Goal: Task Accomplishment & Management: Use online tool/utility

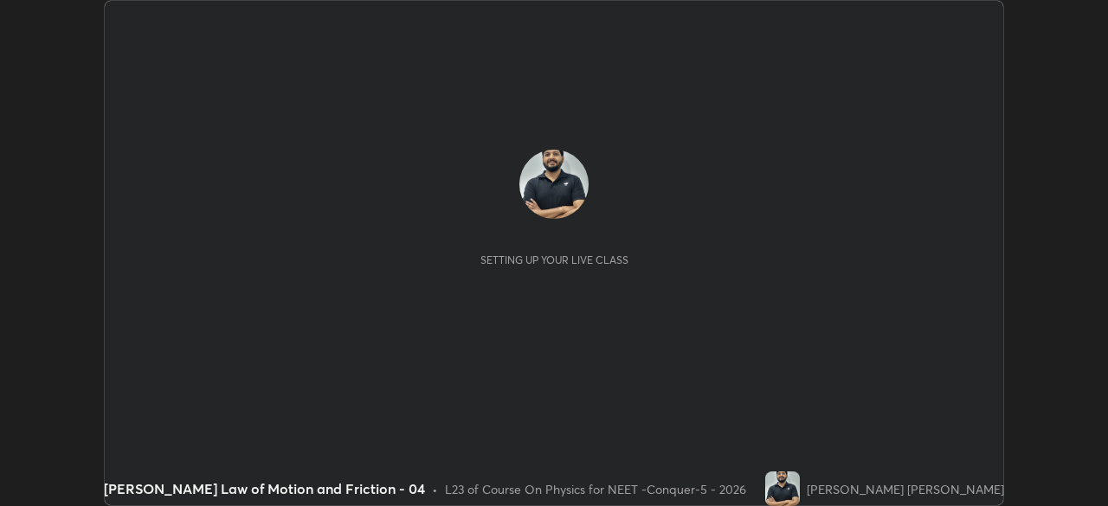
scroll to position [506, 1108]
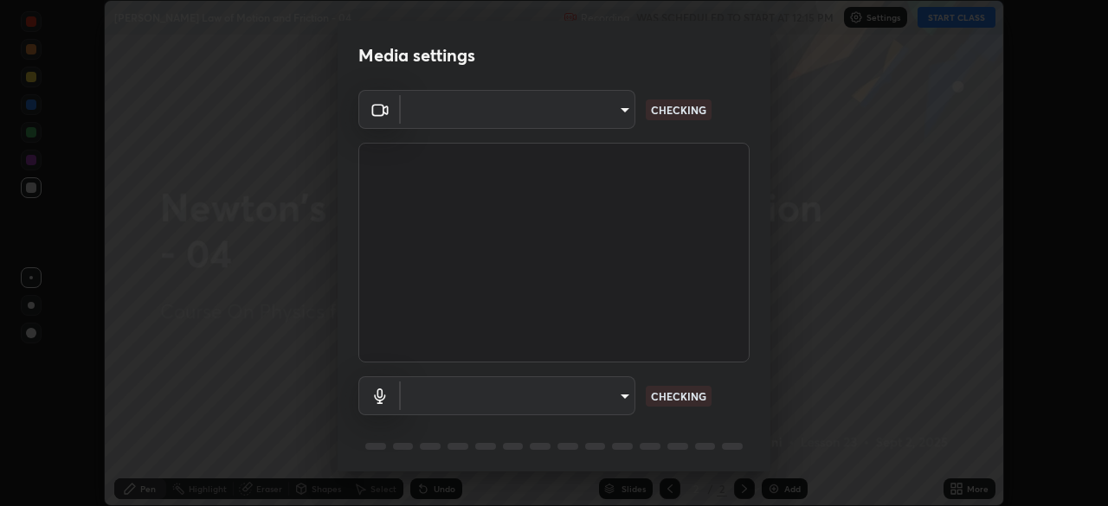
type input "bfa13ec11e3806c3eb92bf3b7126344263004e7e0ebf3fc0325b0f534c832c89"
type input "0386923fb9024cbaf178a4a2fd8e3b751ee26661207c8dbefa86137fe9378b42"
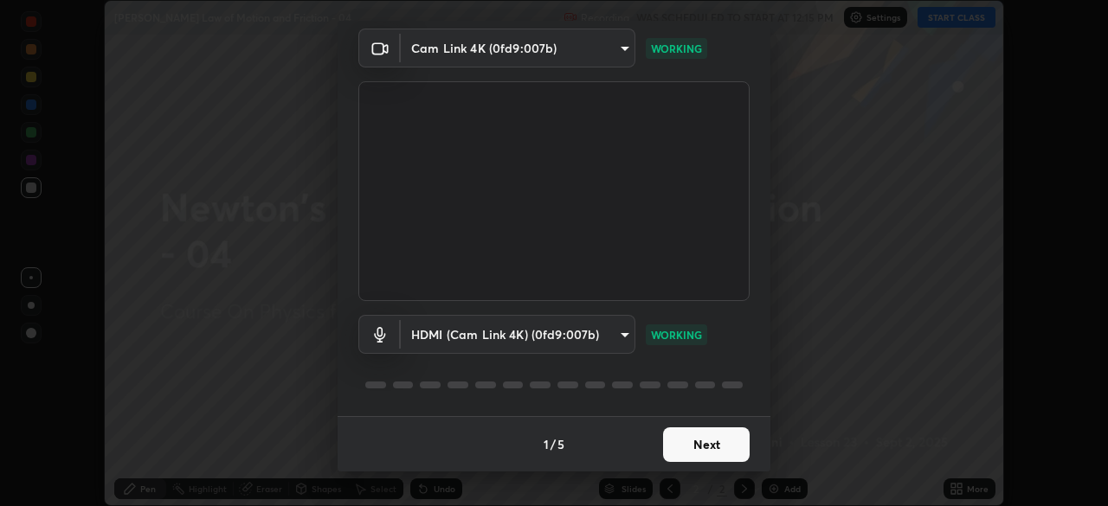
click at [698, 458] on button "Next" at bounding box center [706, 445] width 87 height 35
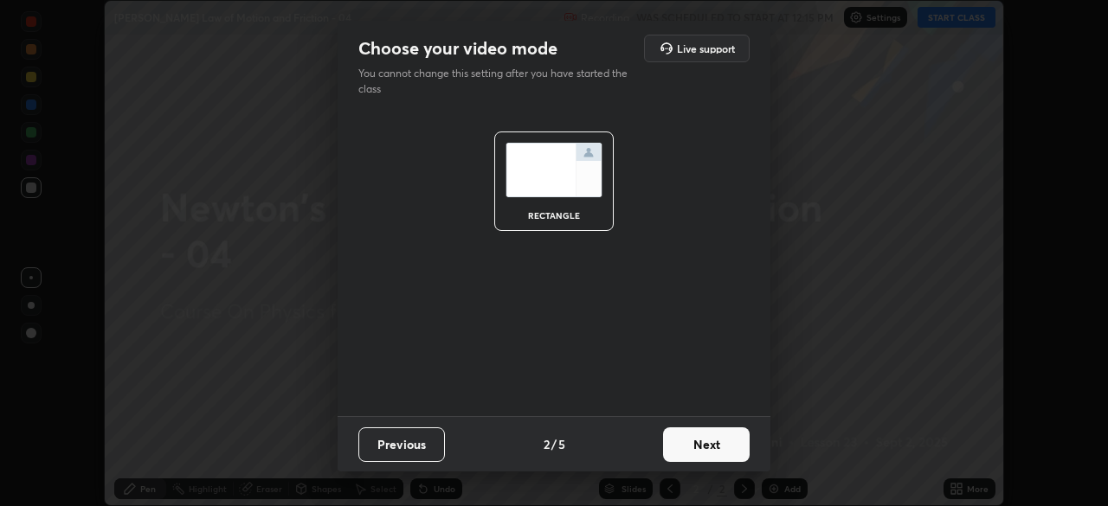
scroll to position [0, 0]
click at [692, 446] on button "Next" at bounding box center [706, 445] width 87 height 35
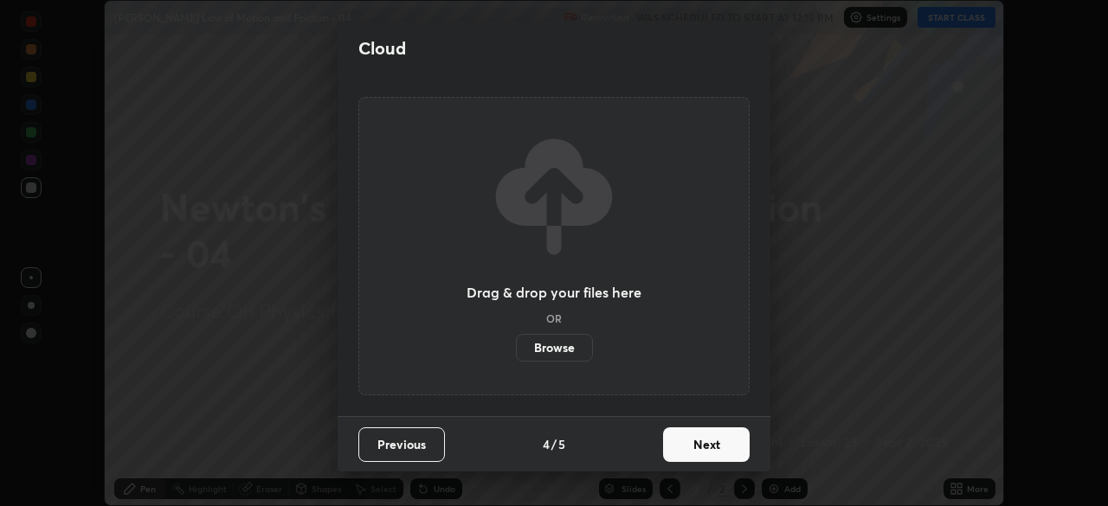
click at [706, 454] on button "Next" at bounding box center [706, 445] width 87 height 35
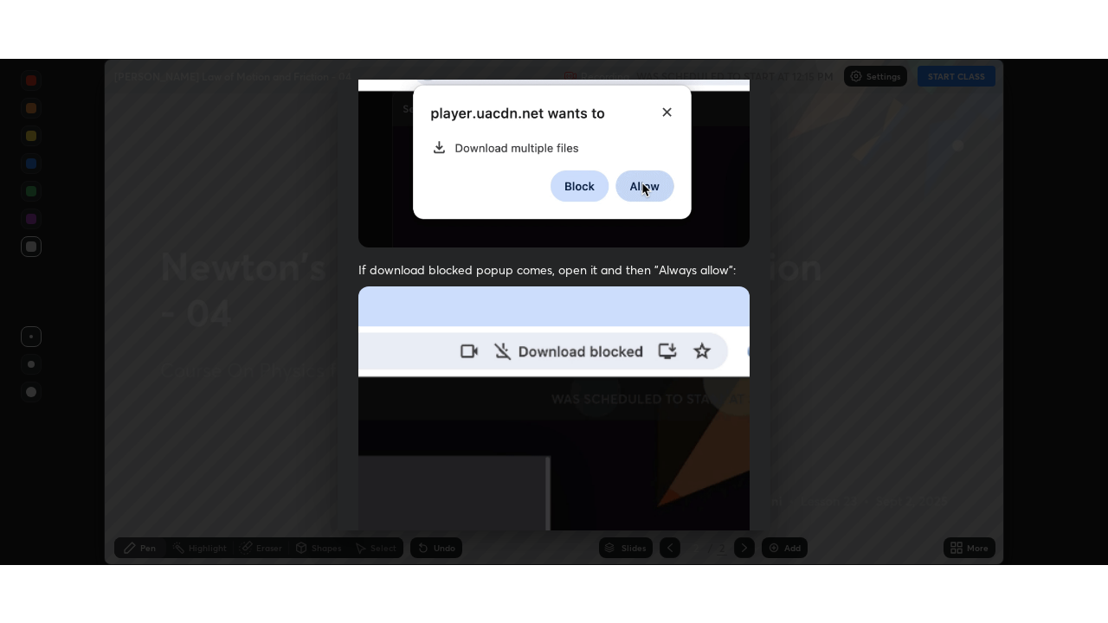
scroll to position [415, 0]
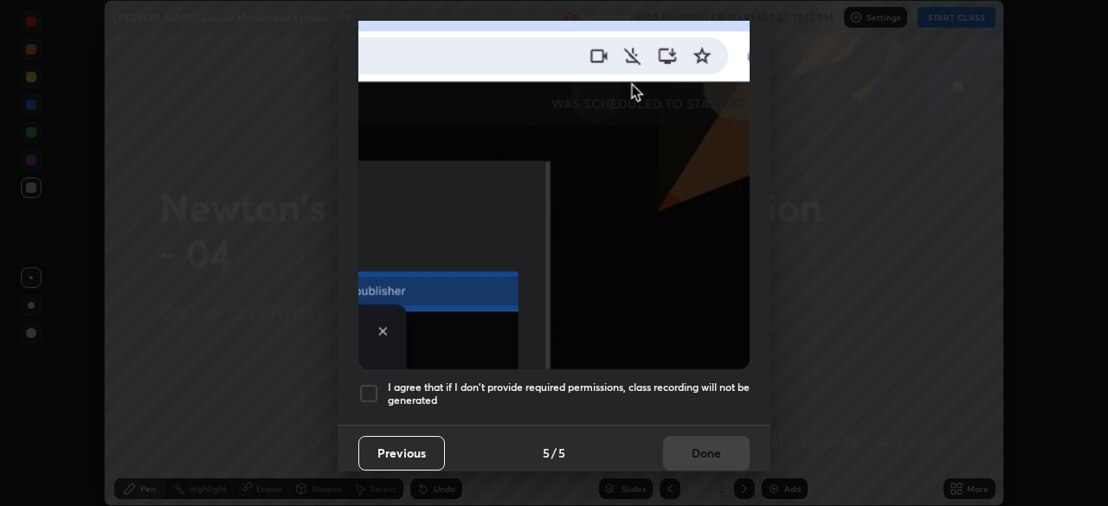
click at [376, 387] on div at bounding box center [368, 393] width 21 height 21
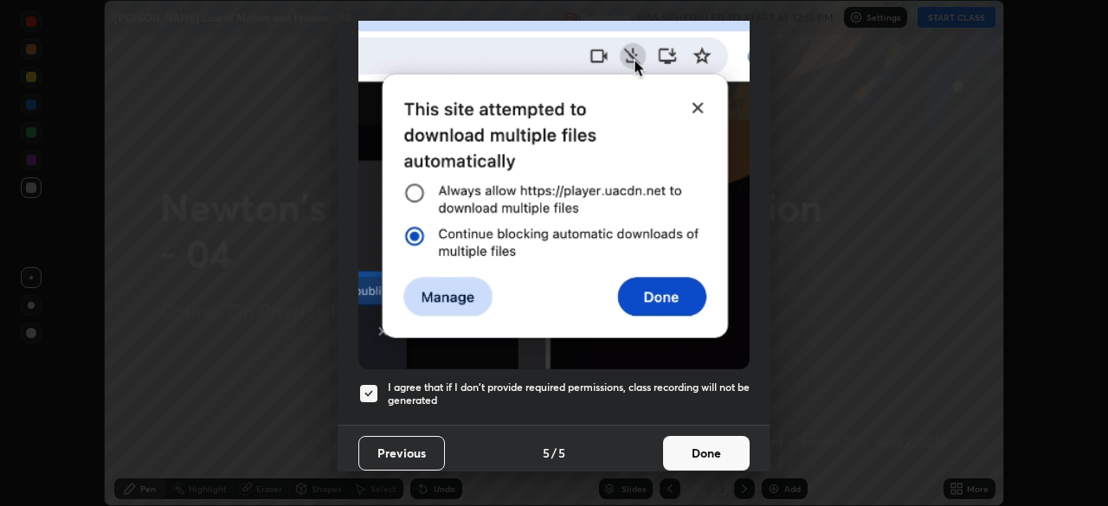
click at [693, 447] on button "Done" at bounding box center [706, 453] width 87 height 35
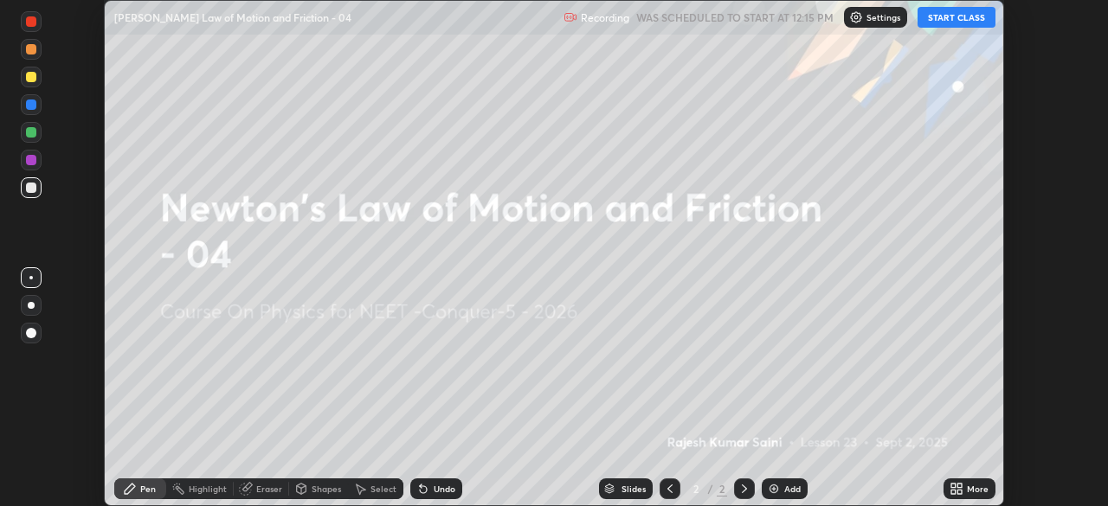
click at [958, 20] on button "START CLASS" at bounding box center [956, 17] width 78 height 21
click at [956, 492] on icon at bounding box center [956, 489] width 14 height 14
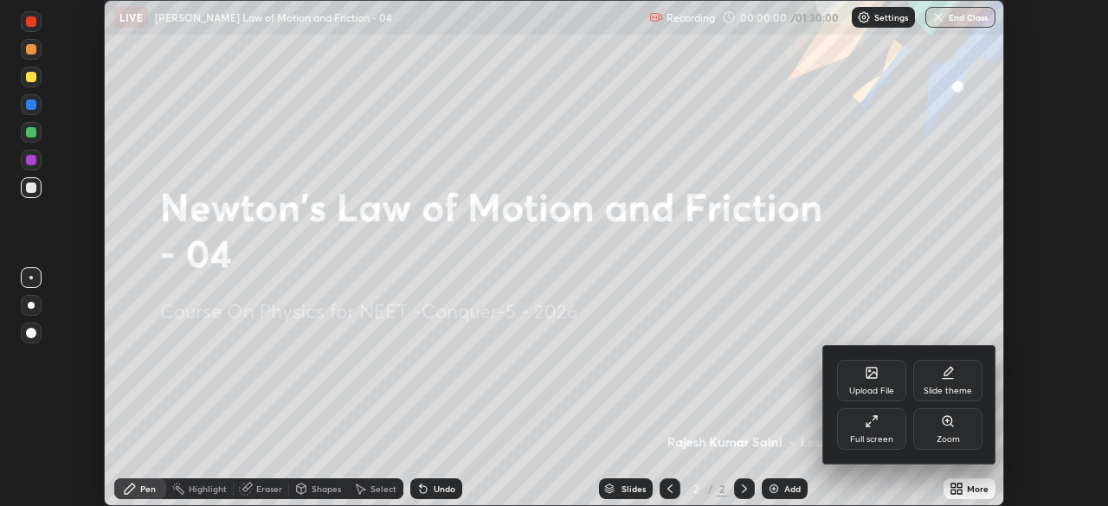
click at [872, 424] on icon at bounding box center [872, 422] width 14 height 14
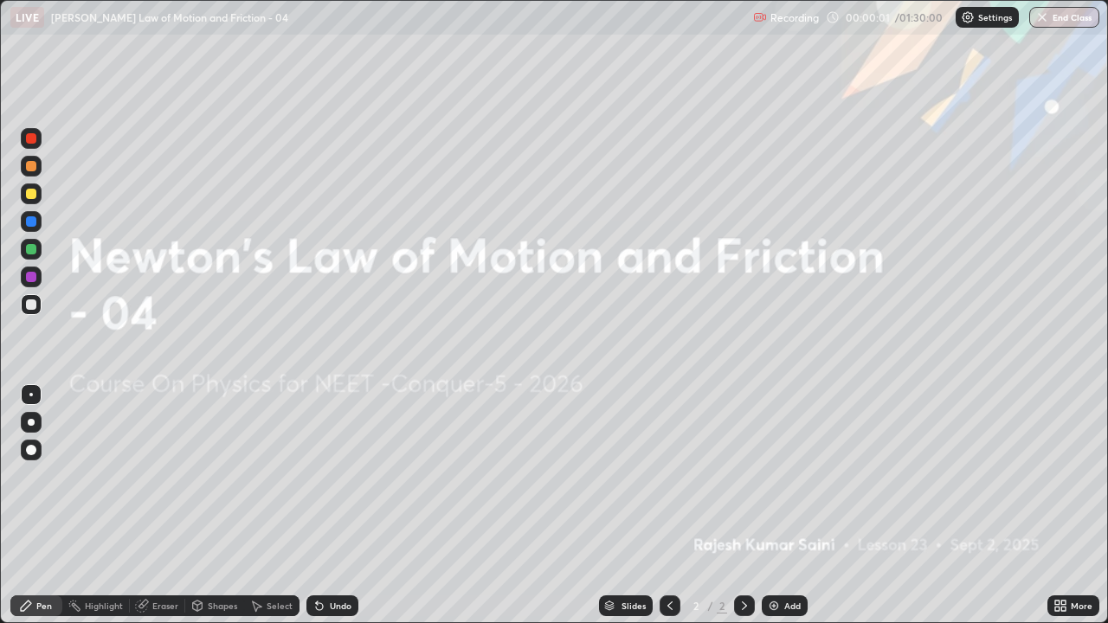
scroll to position [623, 1108]
click at [774, 505] on img at bounding box center [774, 606] width 14 height 14
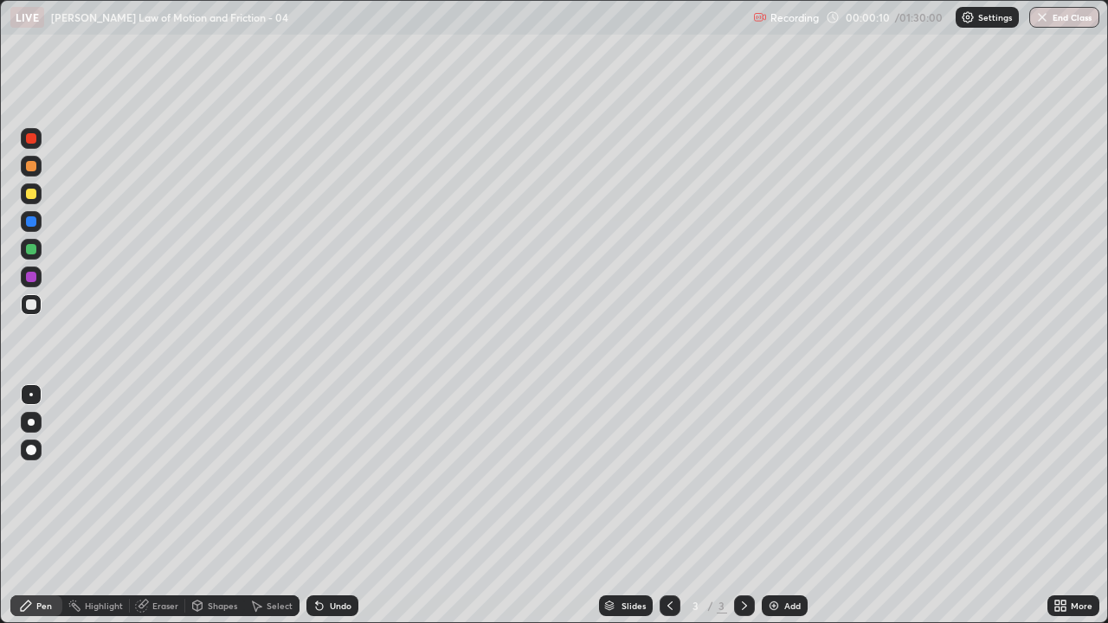
click at [970, 21] on img at bounding box center [968, 17] width 14 height 14
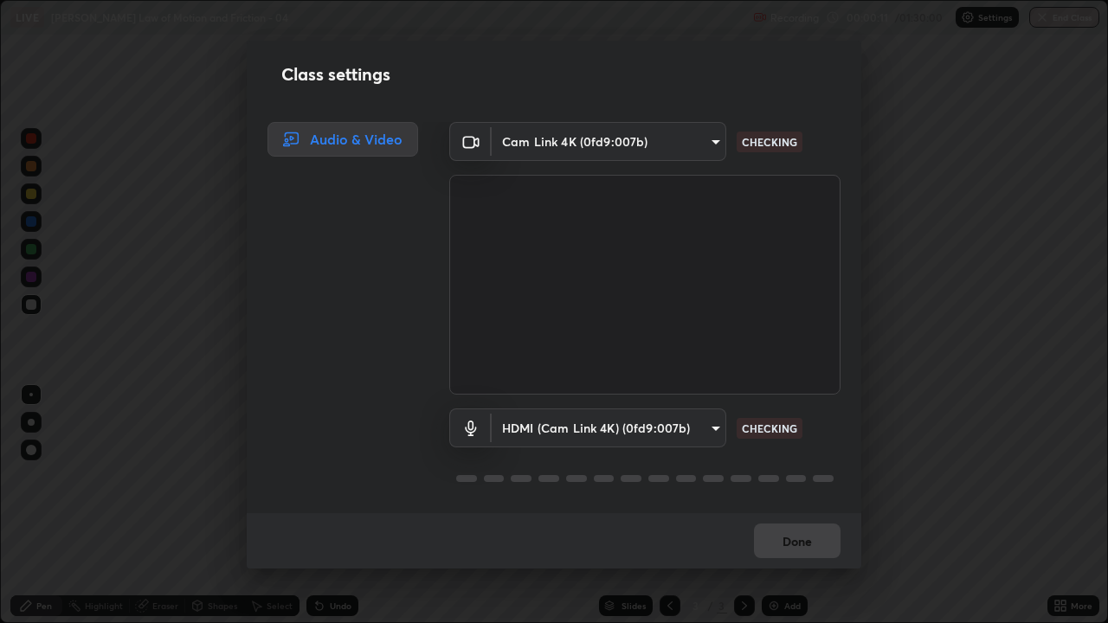
scroll to position [2, 0]
click at [802, 505] on button "Done" at bounding box center [797, 541] width 87 height 35
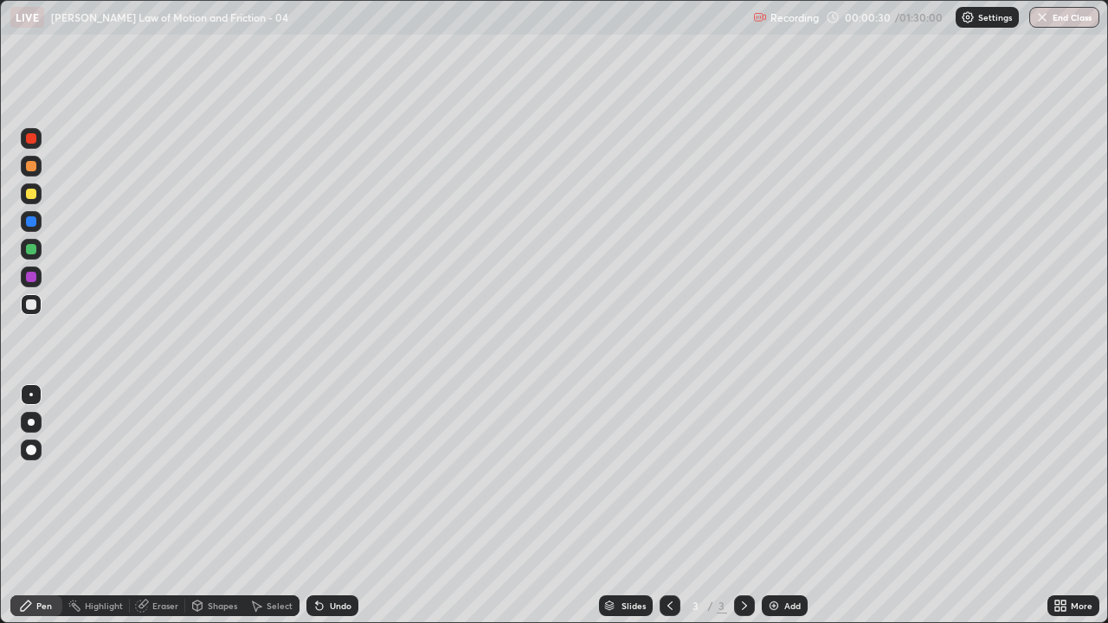
click at [35, 143] on div at bounding box center [31, 138] width 10 height 10
click at [31, 422] on div at bounding box center [31, 422] width 7 height 7
click at [29, 309] on div at bounding box center [31, 304] width 10 height 10
click at [31, 421] on div at bounding box center [31, 422] width 7 height 7
click at [31, 195] on div at bounding box center [31, 194] width 10 height 10
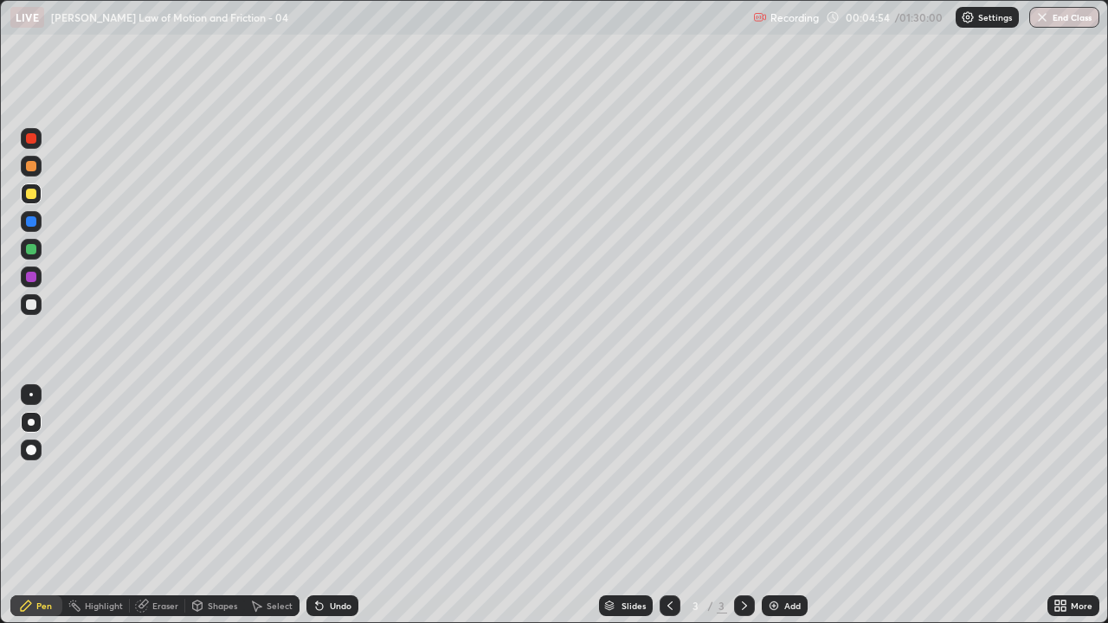
click at [33, 308] on div at bounding box center [31, 304] width 10 height 10
click at [29, 196] on div at bounding box center [31, 194] width 10 height 10
click at [30, 307] on div at bounding box center [31, 304] width 10 height 10
click at [31, 224] on div at bounding box center [31, 221] width 10 height 10
click at [32, 248] on div at bounding box center [31, 249] width 10 height 10
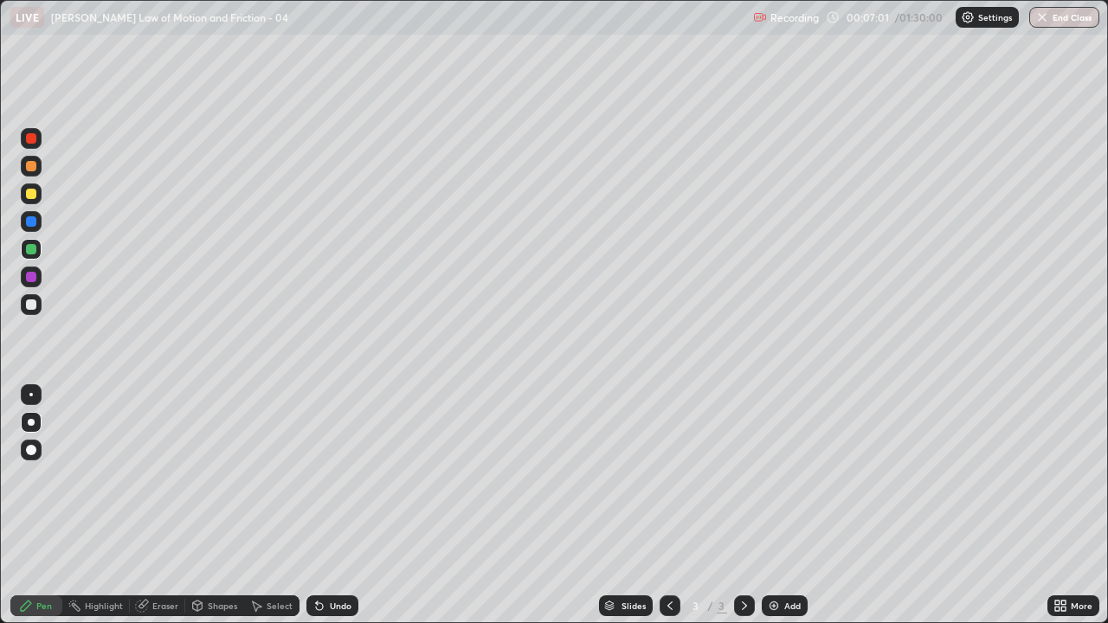
click at [32, 309] on div at bounding box center [31, 304] width 10 height 10
click at [319, 505] on icon at bounding box center [319, 606] width 7 height 7
click at [29, 248] on div at bounding box center [31, 249] width 10 height 10
click at [770, 505] on img at bounding box center [774, 606] width 14 height 14
click at [670, 505] on icon at bounding box center [670, 606] width 14 height 14
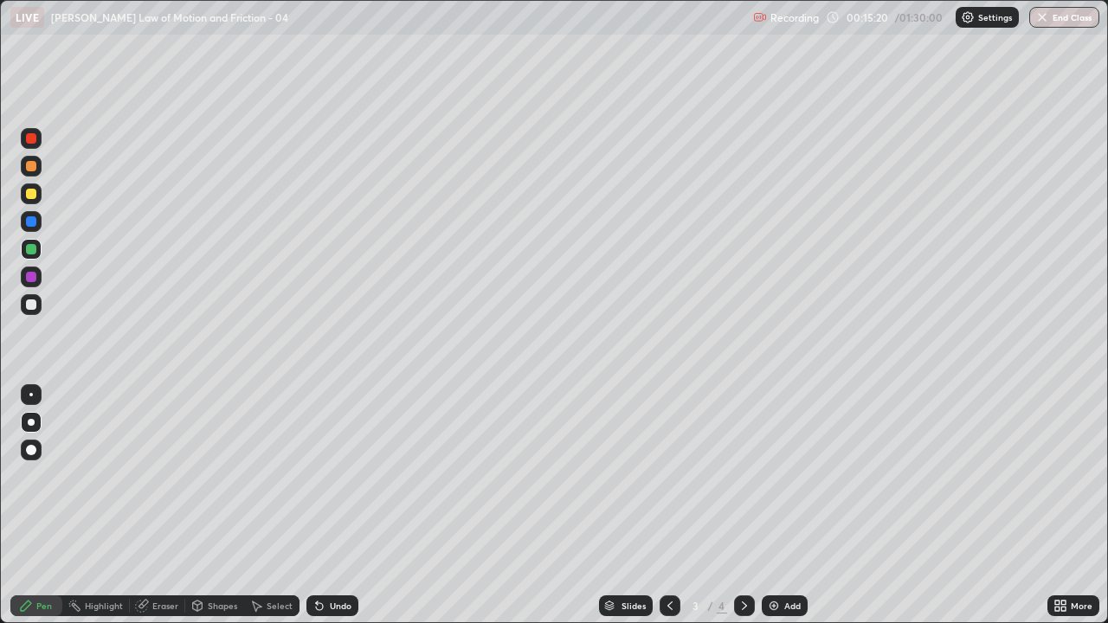
click at [734, 505] on div at bounding box center [744, 605] width 21 height 21
click at [31, 139] on div at bounding box center [31, 138] width 10 height 10
click at [35, 305] on div at bounding box center [31, 304] width 10 height 10
click at [319, 505] on div "Undo" at bounding box center [332, 605] width 52 height 21
click at [317, 505] on icon at bounding box center [319, 606] width 7 height 7
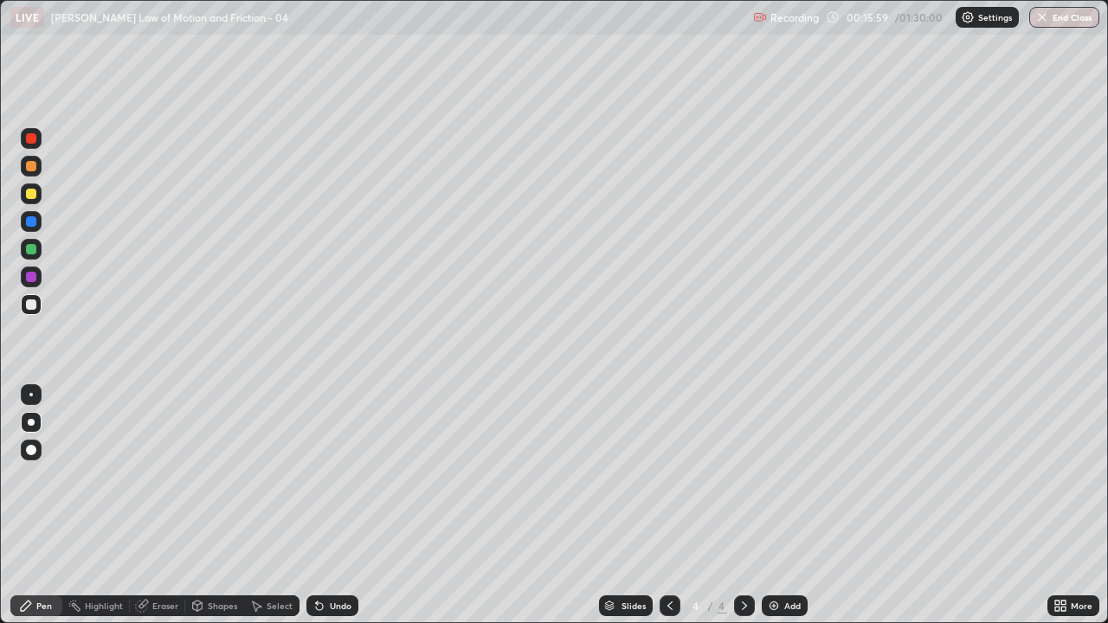
click at [317, 505] on icon at bounding box center [319, 606] width 7 height 7
click at [29, 251] on div at bounding box center [31, 249] width 10 height 10
click at [37, 197] on div at bounding box center [31, 193] width 21 height 21
click at [264, 505] on div "Select" at bounding box center [271, 605] width 55 height 21
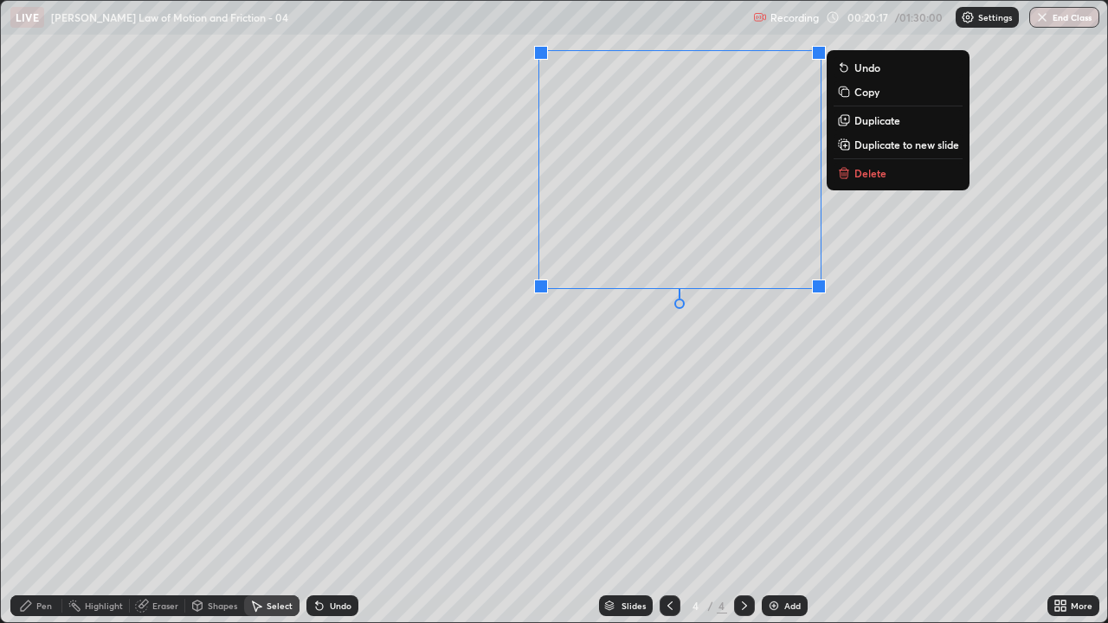
click at [880, 176] on p "Delete" at bounding box center [870, 173] width 32 height 14
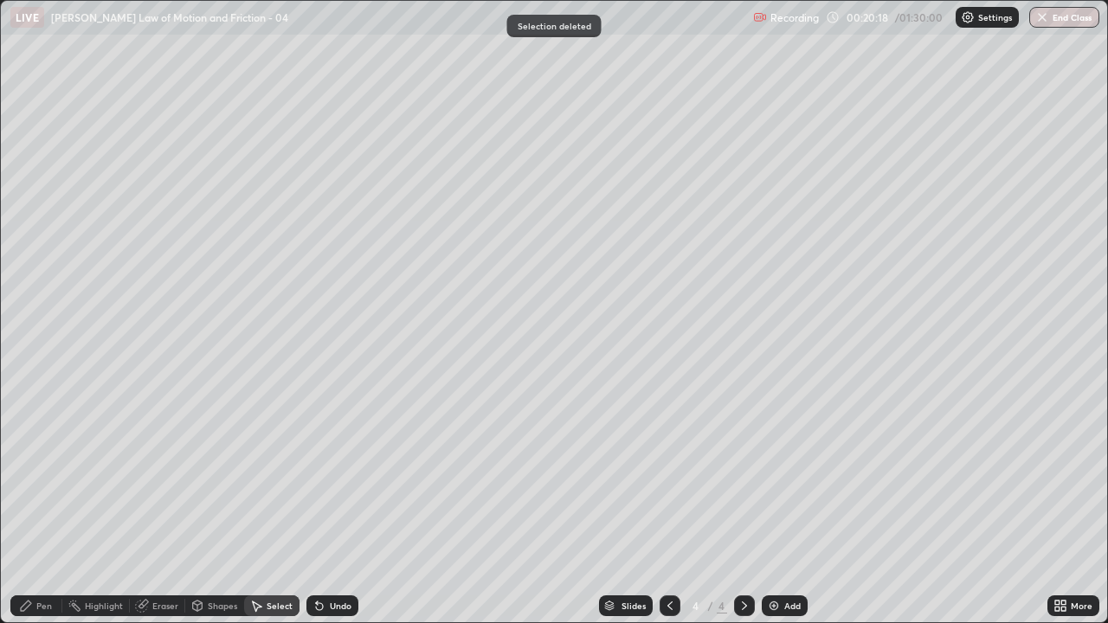
click at [35, 505] on div "Pen" at bounding box center [36, 605] width 52 height 21
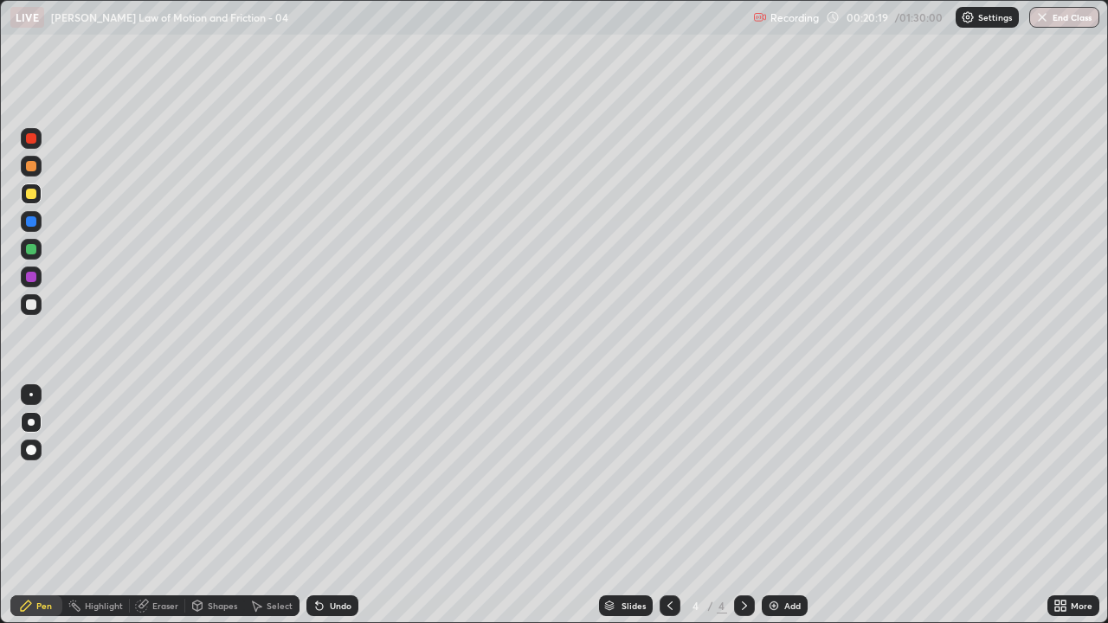
click at [32, 277] on div at bounding box center [31, 277] width 10 height 10
click at [770, 505] on img at bounding box center [774, 606] width 14 height 14
click at [33, 140] on div at bounding box center [31, 138] width 10 height 10
click at [29, 308] on div at bounding box center [31, 304] width 10 height 10
click at [29, 278] on div at bounding box center [31, 277] width 10 height 10
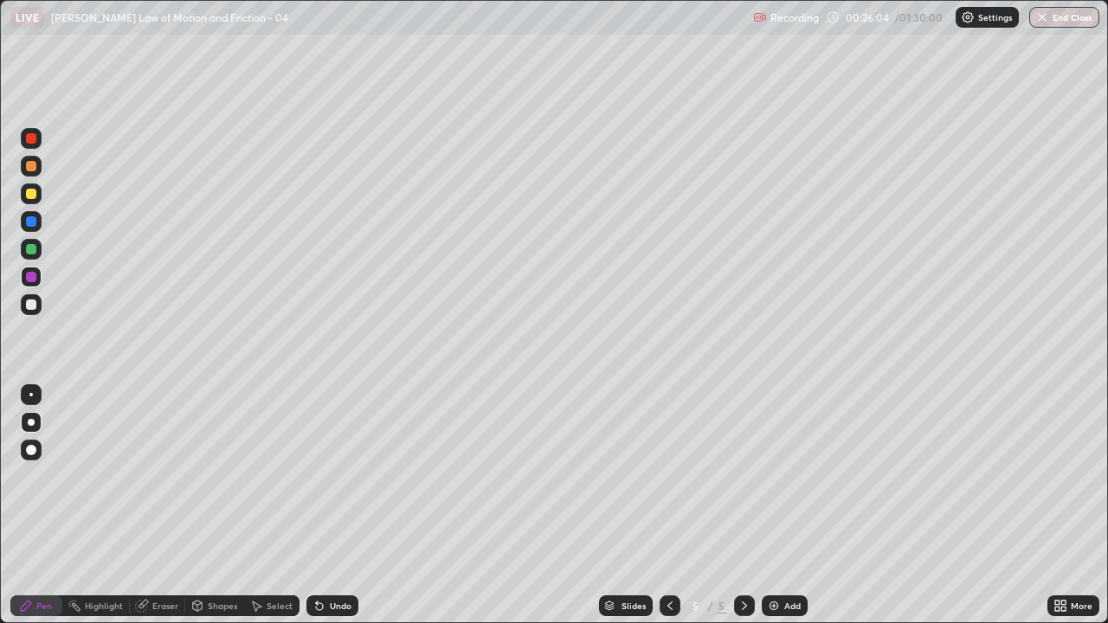
click at [29, 305] on div at bounding box center [31, 304] width 10 height 10
click at [30, 252] on div at bounding box center [31, 249] width 10 height 10
click at [30, 304] on div at bounding box center [31, 304] width 10 height 10
click at [335, 505] on div "Undo" at bounding box center [341, 606] width 22 height 9
click at [331, 505] on div "Undo" at bounding box center [341, 606] width 22 height 9
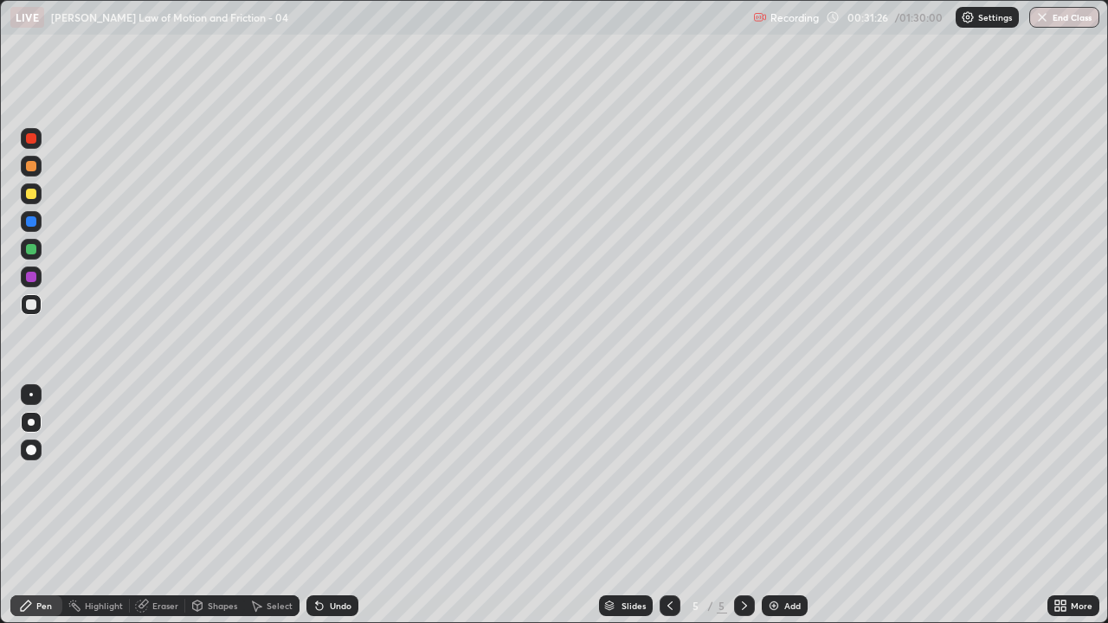
click at [767, 505] on img at bounding box center [774, 606] width 14 height 14
click at [34, 141] on div at bounding box center [31, 138] width 10 height 10
click at [29, 196] on div at bounding box center [31, 194] width 10 height 10
click at [30, 255] on div at bounding box center [31, 249] width 21 height 21
click at [337, 505] on div "Undo" at bounding box center [341, 606] width 22 height 9
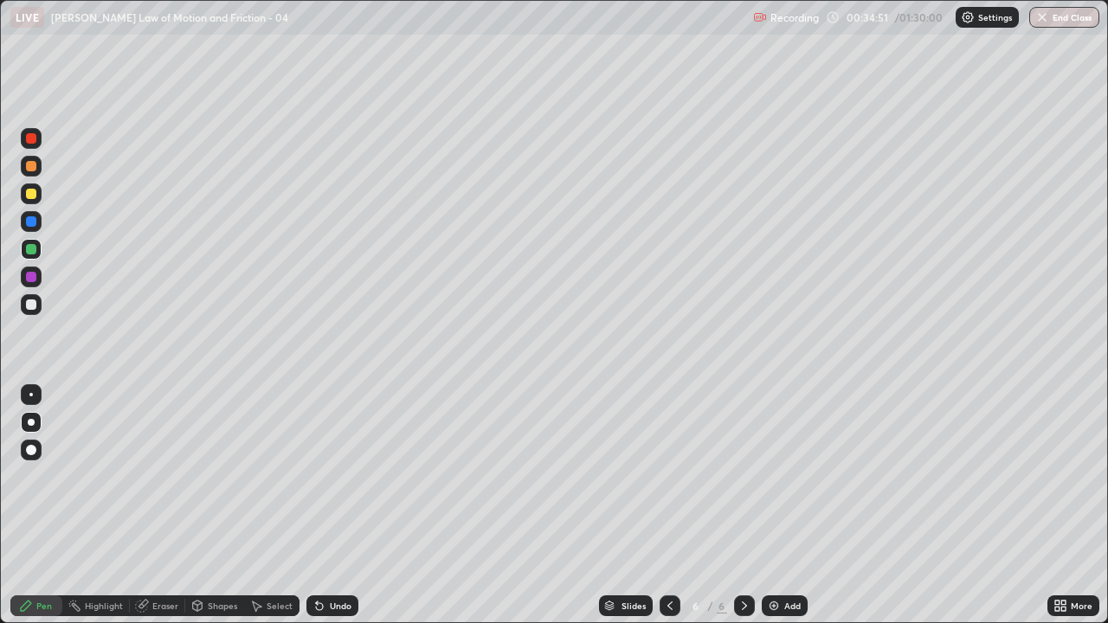
click at [338, 505] on div "Undo" at bounding box center [341, 606] width 22 height 9
click at [337, 505] on div "Undo" at bounding box center [332, 605] width 52 height 21
click at [339, 505] on div "Undo" at bounding box center [341, 606] width 22 height 9
click at [32, 305] on div at bounding box center [31, 304] width 10 height 10
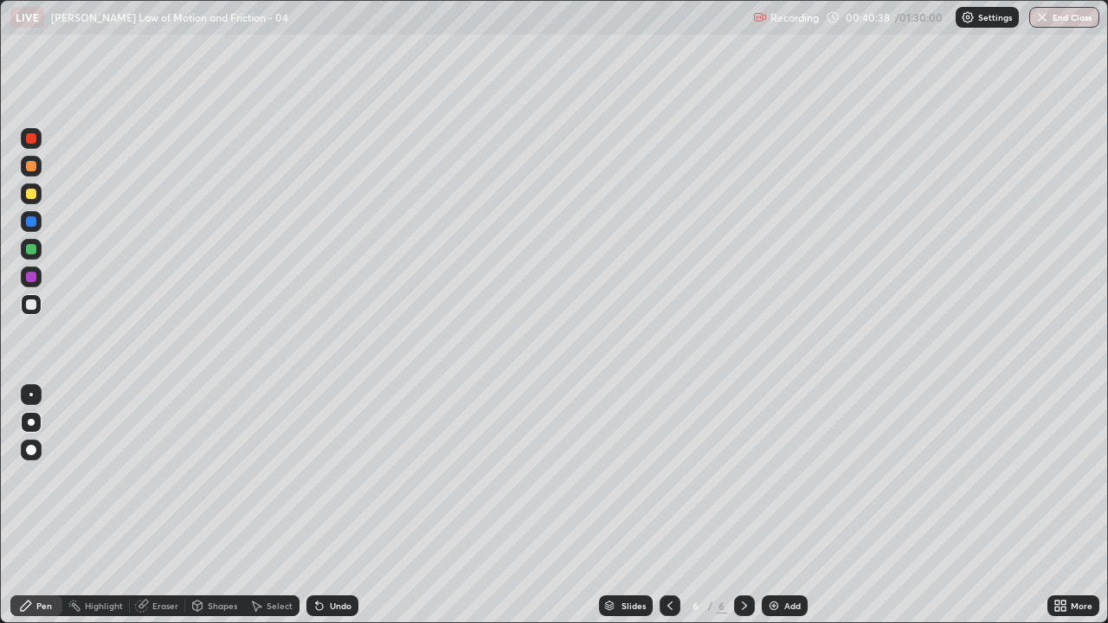
click at [665, 505] on div at bounding box center [669, 605] width 21 height 21
click at [743, 505] on icon at bounding box center [744, 606] width 5 height 9
click at [769, 505] on img at bounding box center [774, 606] width 14 height 14
click at [204, 505] on div "Shapes" at bounding box center [214, 605] width 59 height 21
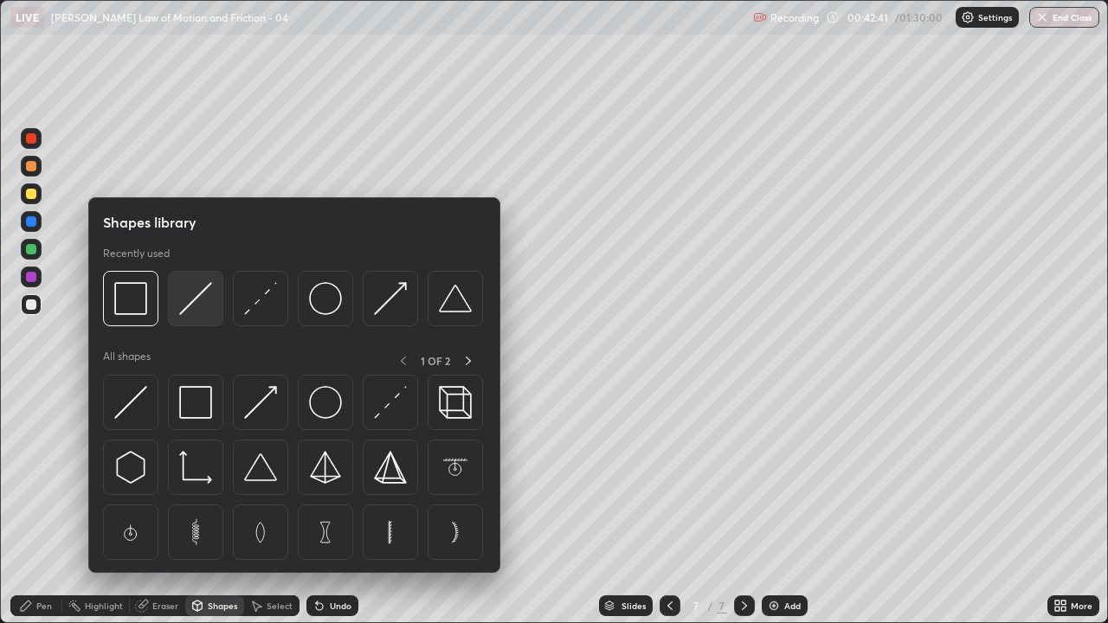
click at [191, 311] on img at bounding box center [195, 298] width 33 height 33
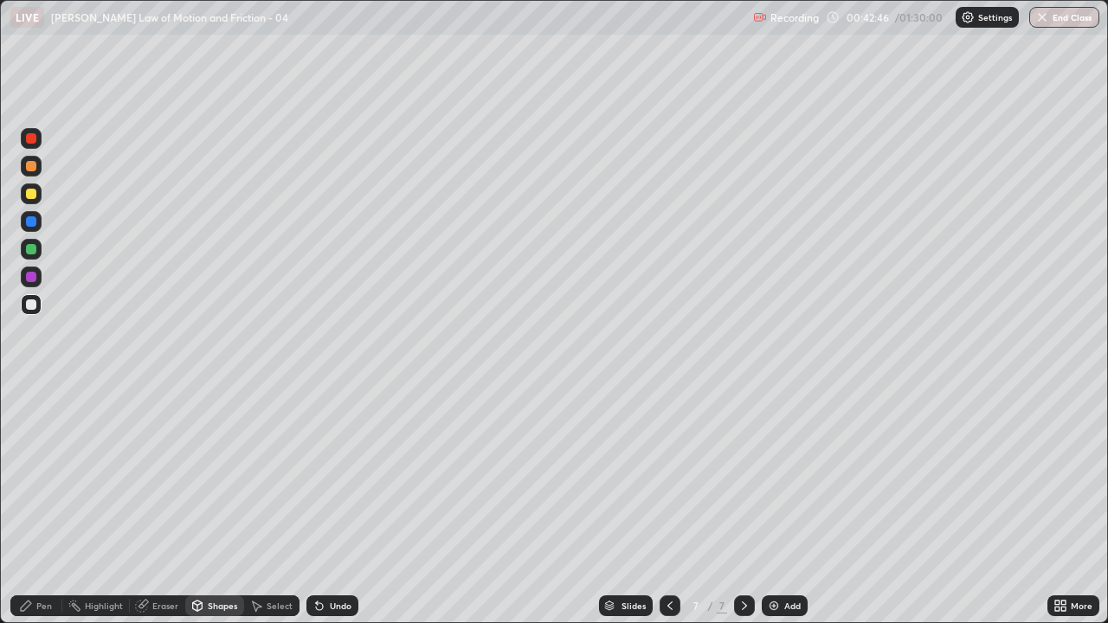
click at [205, 505] on div "Shapes" at bounding box center [214, 605] width 59 height 21
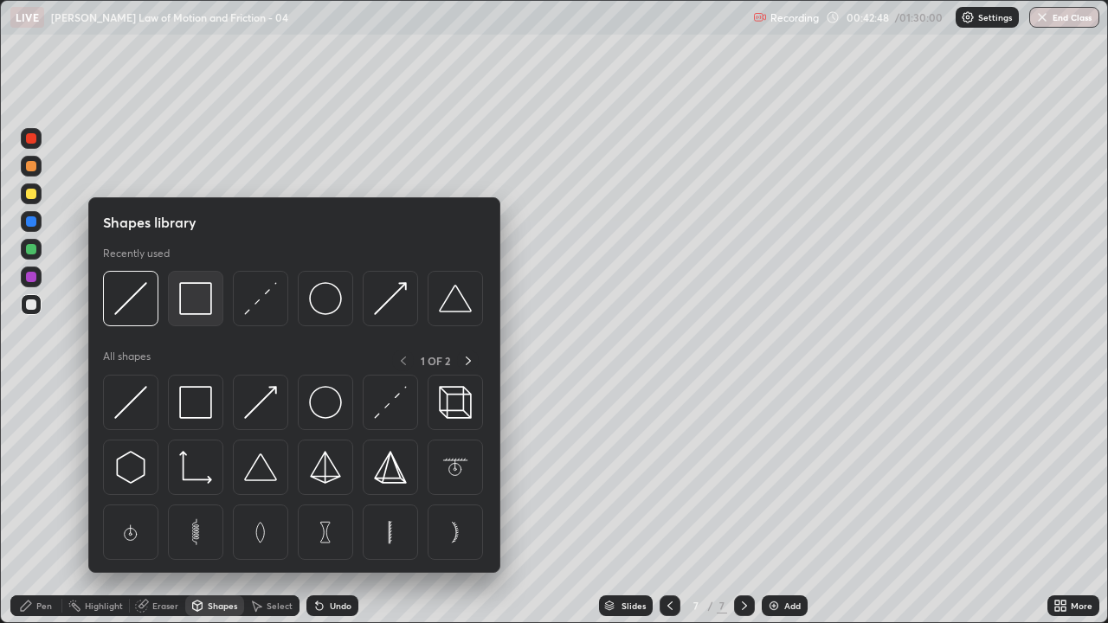
click at [184, 308] on img at bounding box center [195, 298] width 33 height 33
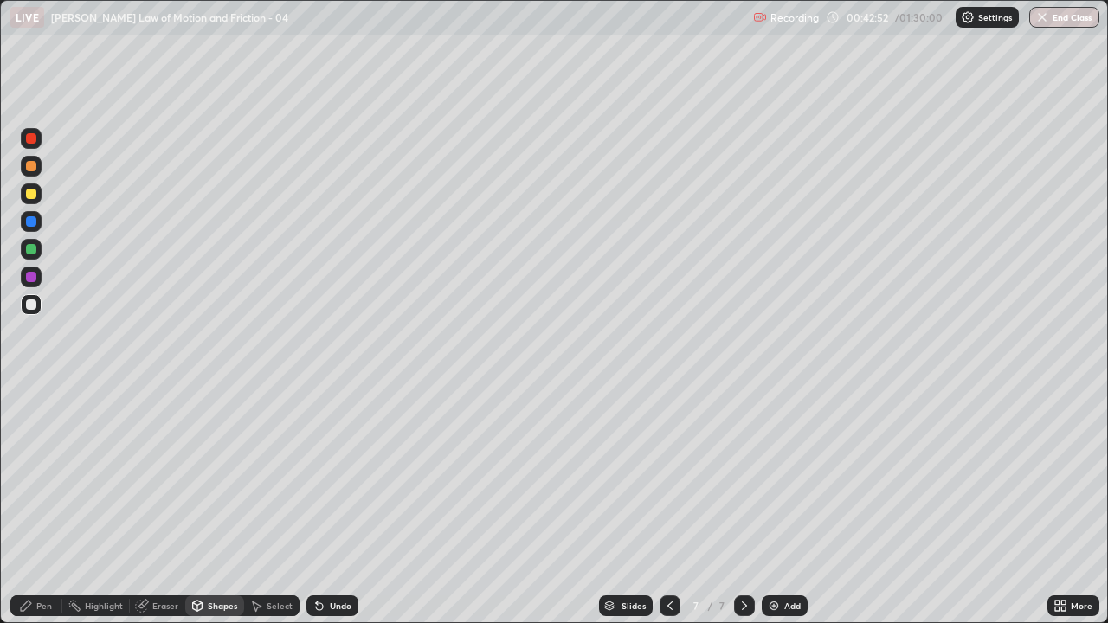
click at [34, 505] on div "Pen" at bounding box center [36, 605] width 52 height 21
click at [29, 278] on div at bounding box center [31, 277] width 10 height 10
click at [334, 505] on div "Undo" at bounding box center [332, 605] width 52 height 21
click at [337, 505] on div "Undo" at bounding box center [332, 605] width 52 height 21
click at [336, 505] on div "Undo" at bounding box center [332, 605] width 52 height 21
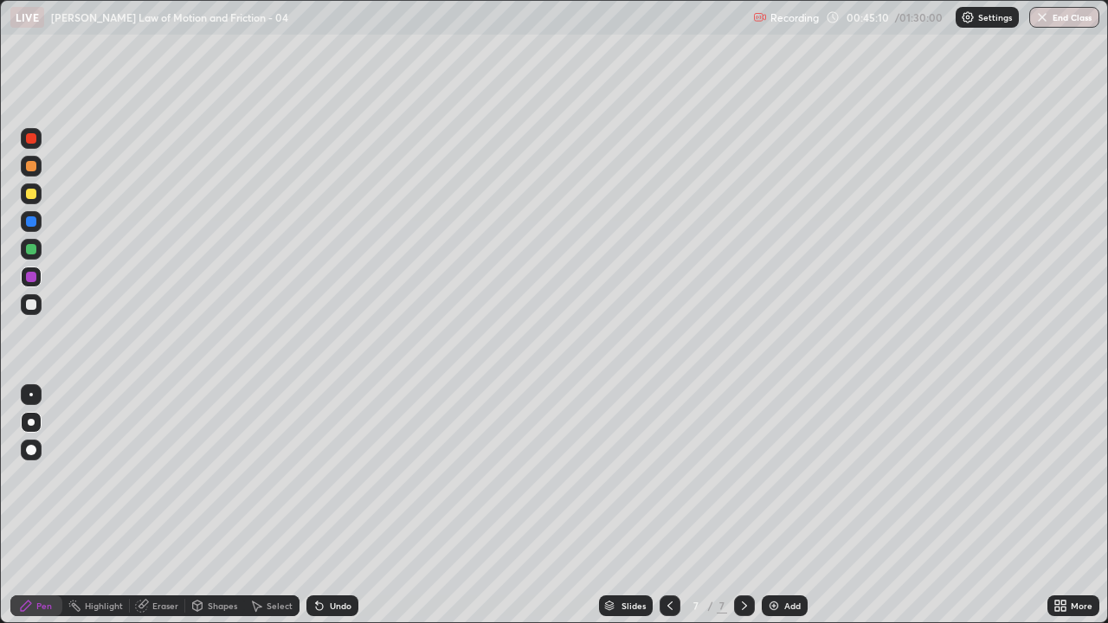
click at [335, 505] on div "Undo" at bounding box center [332, 605] width 52 height 21
click at [332, 505] on div "Undo" at bounding box center [332, 605] width 52 height 21
click at [763, 505] on div "Add" at bounding box center [785, 605] width 46 height 21
click at [29, 308] on div at bounding box center [31, 304] width 10 height 10
click at [32, 141] on div at bounding box center [31, 138] width 10 height 10
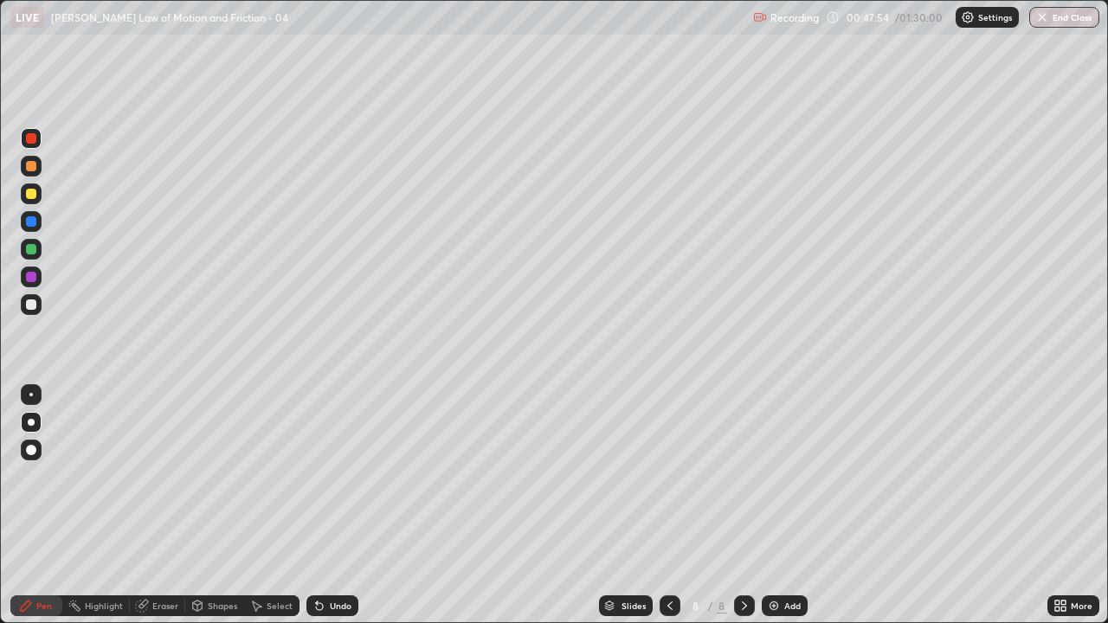
click at [264, 505] on div "Select" at bounding box center [271, 605] width 55 height 21
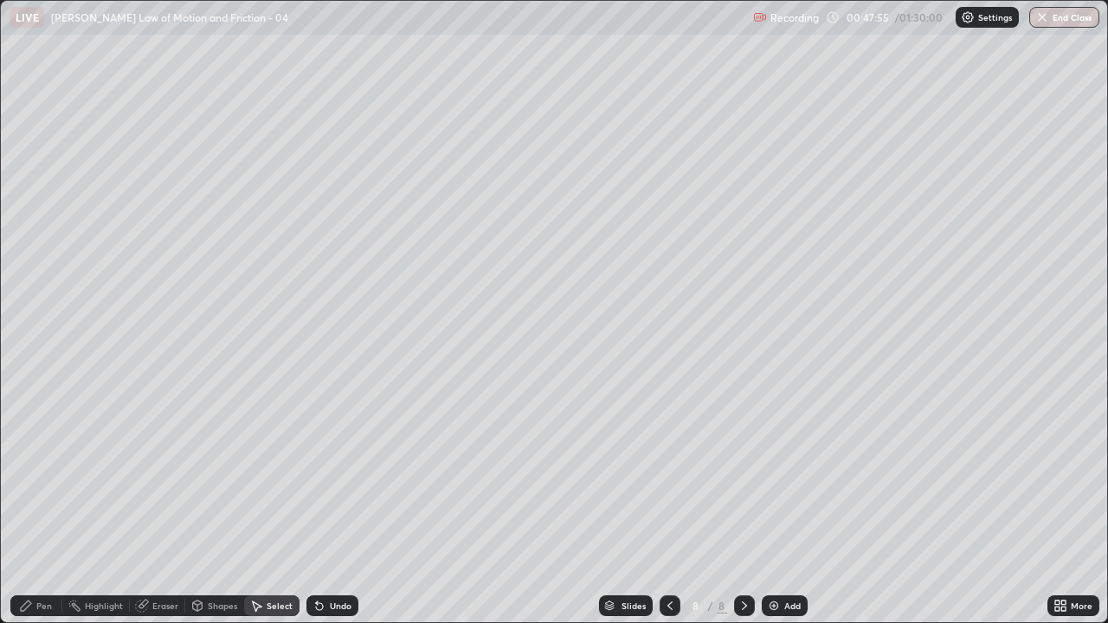
click at [215, 505] on div "Shapes" at bounding box center [222, 606] width 29 height 9
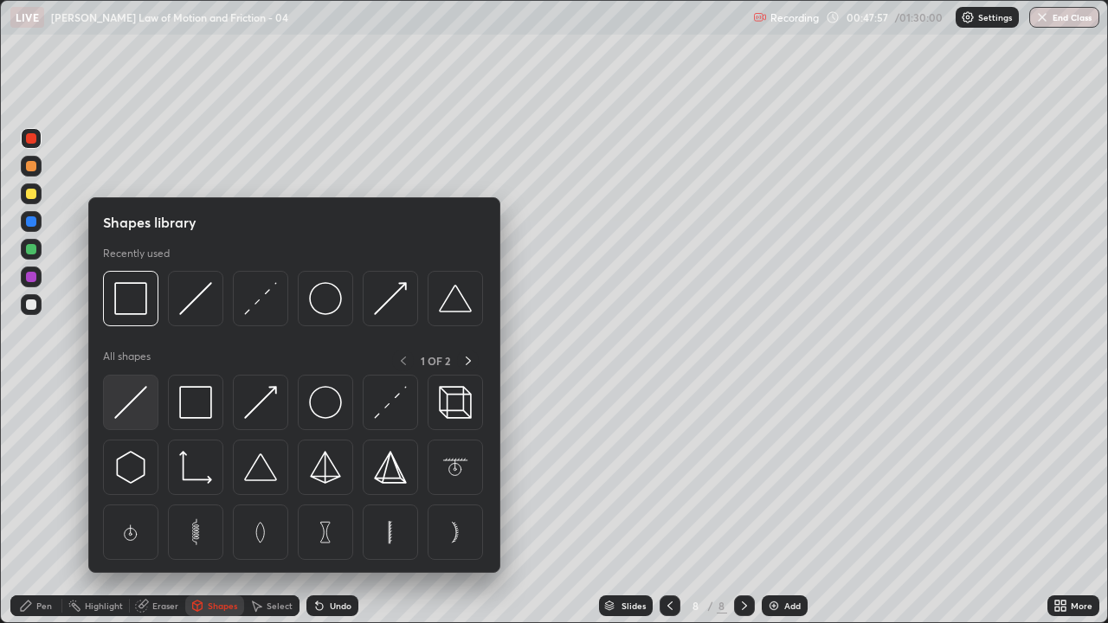
click at [145, 405] on img at bounding box center [130, 402] width 33 height 33
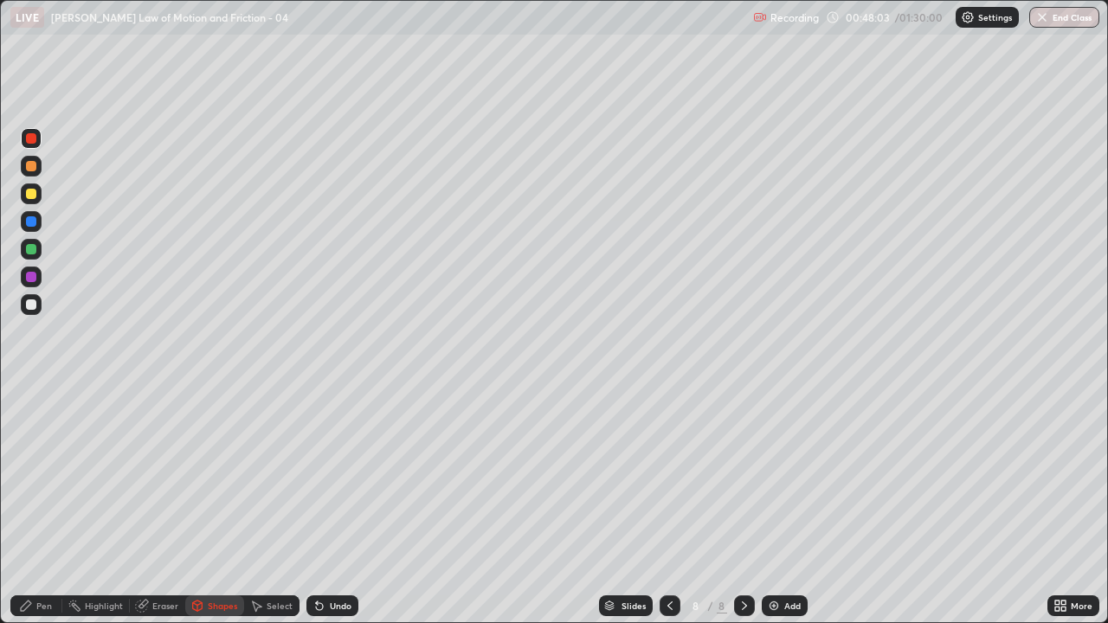
click at [202, 505] on icon at bounding box center [197, 606] width 14 height 14
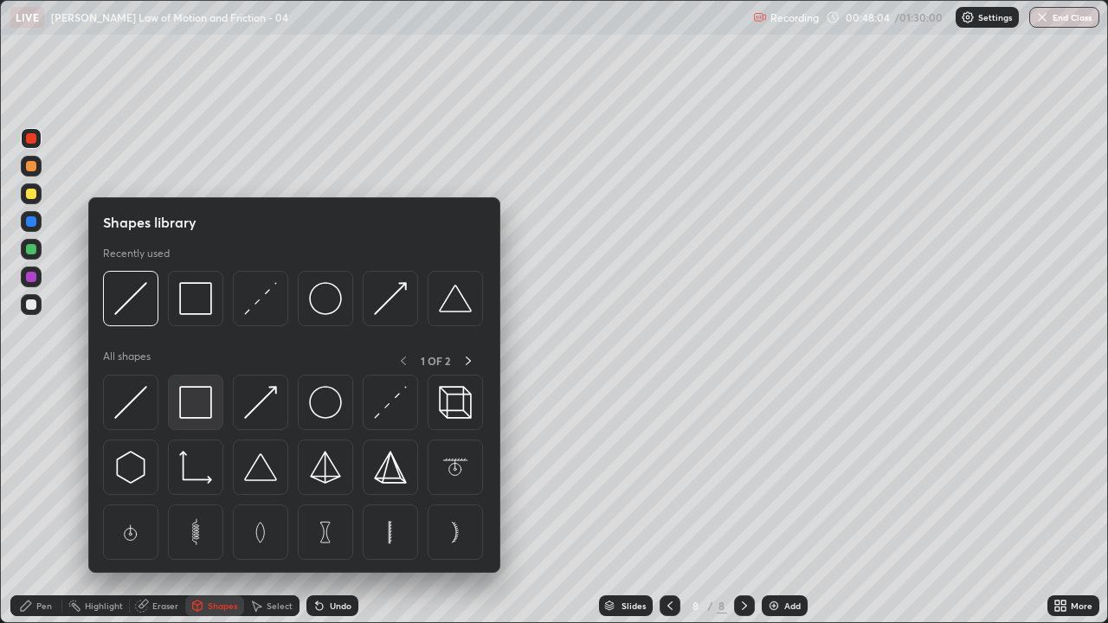
click at [197, 406] on img at bounding box center [195, 402] width 33 height 33
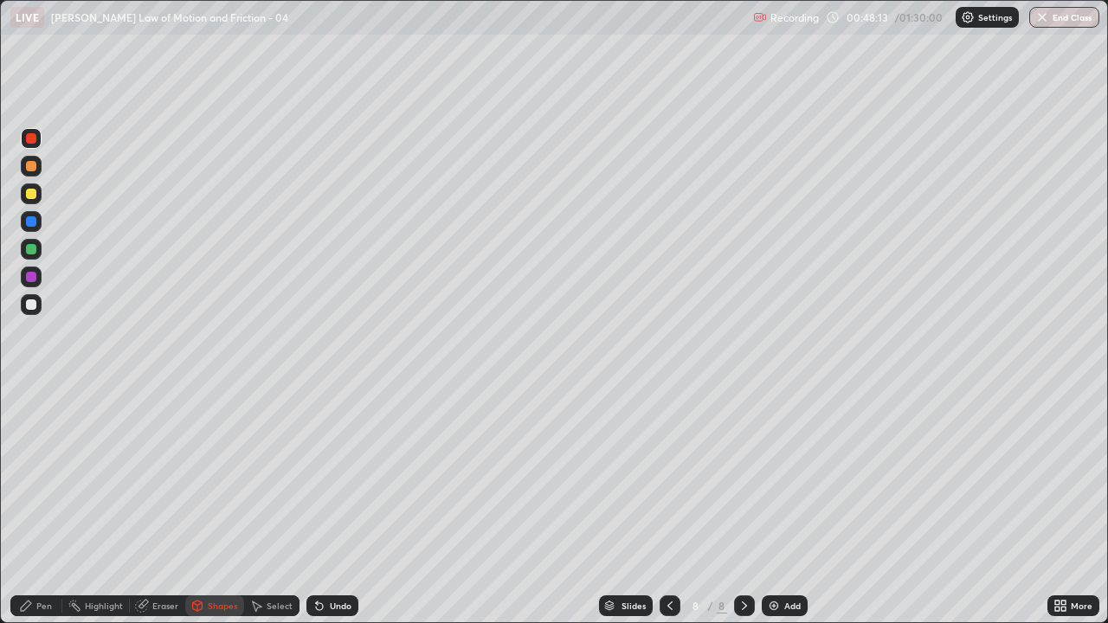
click at [47, 505] on div "Pen" at bounding box center [36, 605] width 52 height 21
click at [27, 308] on div at bounding box center [31, 304] width 10 height 10
click at [324, 505] on icon at bounding box center [319, 606] width 14 height 14
click at [329, 505] on div "Undo" at bounding box center [332, 605] width 52 height 21
click at [327, 505] on div "Undo" at bounding box center [332, 605] width 52 height 21
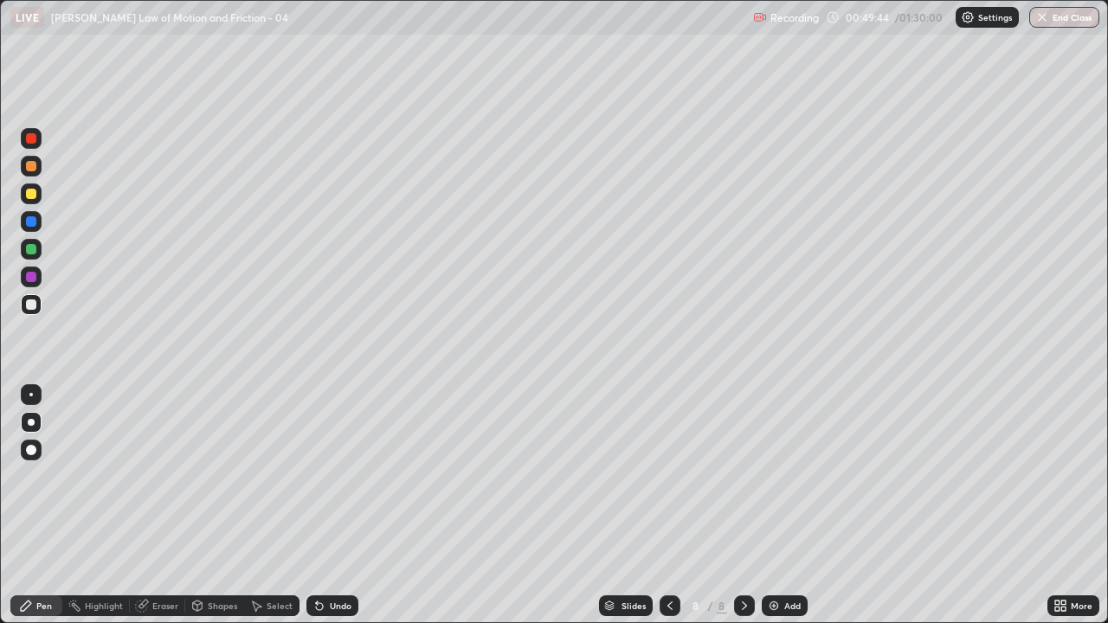
click at [328, 505] on div "Undo" at bounding box center [332, 605] width 52 height 21
click at [329, 505] on div "Undo" at bounding box center [332, 605] width 52 height 21
click at [330, 505] on div "Undo" at bounding box center [332, 605] width 52 height 21
click at [325, 505] on div "Undo" at bounding box center [332, 605] width 52 height 21
click at [156, 505] on div "Eraser" at bounding box center [157, 605] width 55 height 21
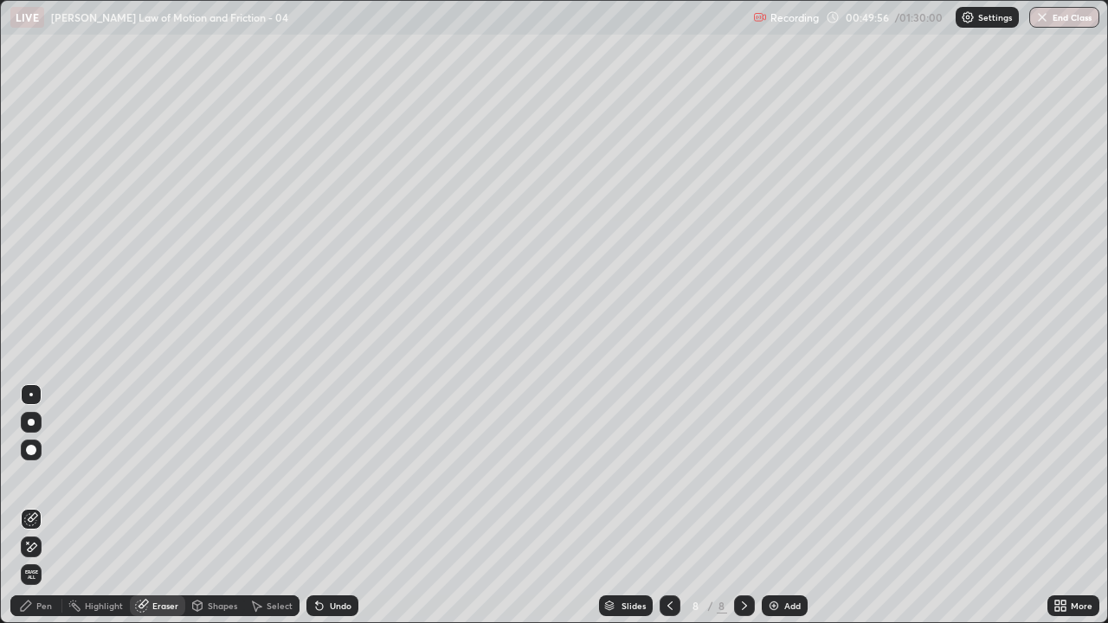
click at [36, 505] on div "Pen" at bounding box center [44, 606] width 16 height 9
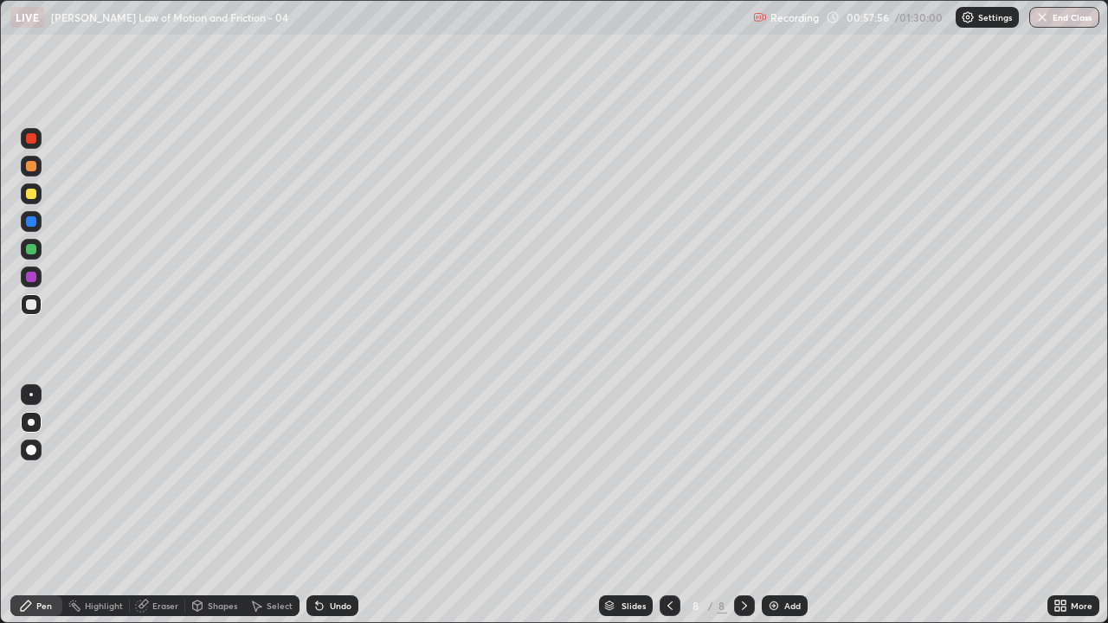
click at [764, 505] on div "Add" at bounding box center [785, 605] width 46 height 21
click at [29, 143] on div at bounding box center [31, 138] width 10 height 10
click at [30, 306] on div at bounding box center [31, 304] width 10 height 10
click at [32, 196] on div at bounding box center [31, 194] width 10 height 10
click at [776, 505] on img at bounding box center [774, 606] width 14 height 14
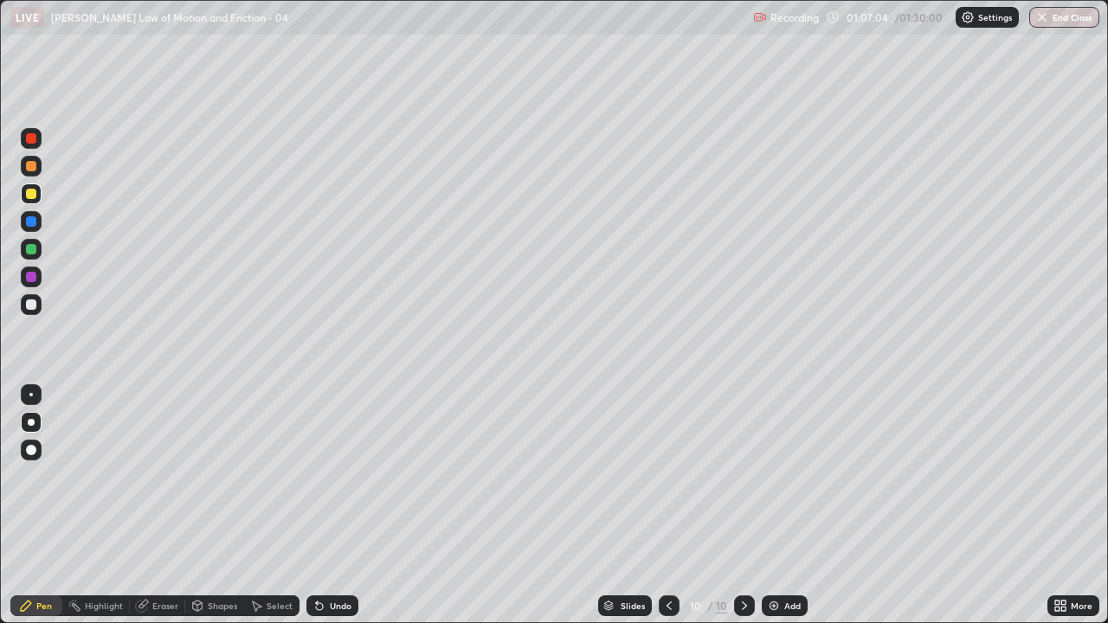
click at [666, 505] on icon at bounding box center [669, 606] width 14 height 14
click at [669, 505] on icon at bounding box center [668, 606] width 5 height 9
click at [737, 505] on icon at bounding box center [744, 606] width 14 height 14
click at [742, 505] on icon at bounding box center [744, 606] width 5 height 9
click at [30, 308] on div at bounding box center [31, 304] width 10 height 10
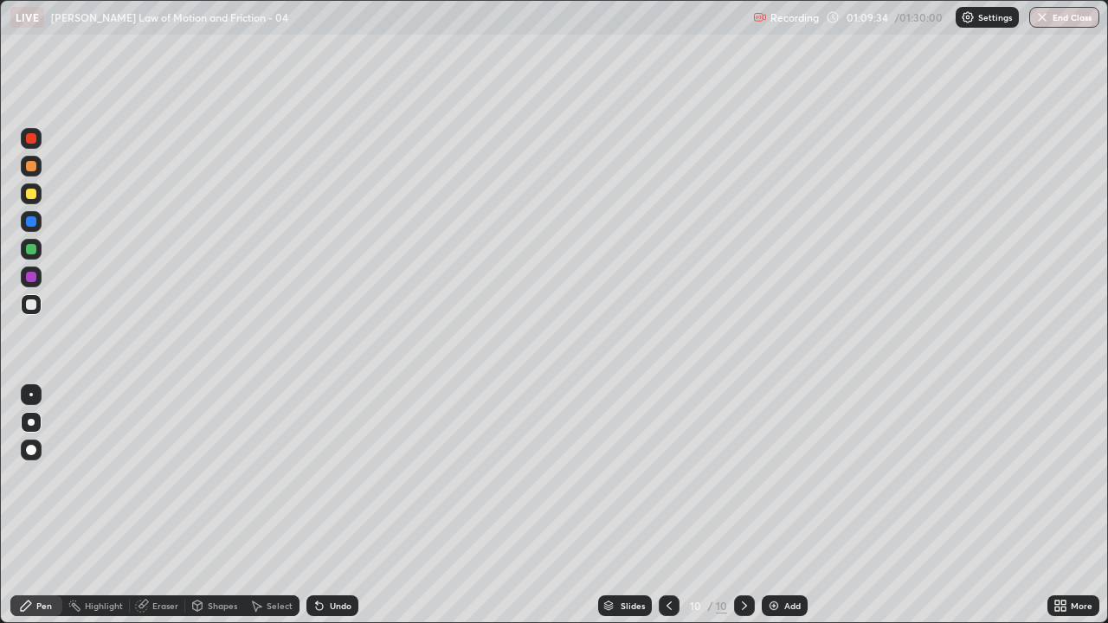
click at [155, 505] on div "Eraser" at bounding box center [157, 605] width 55 height 21
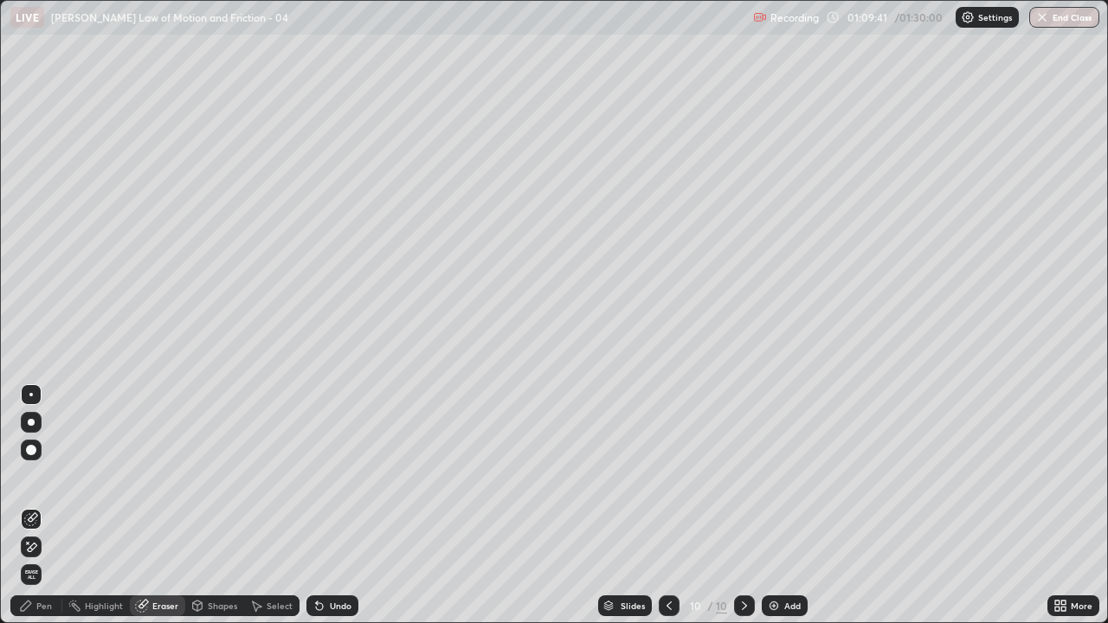
click at [42, 505] on div "Pen" at bounding box center [36, 605] width 52 height 21
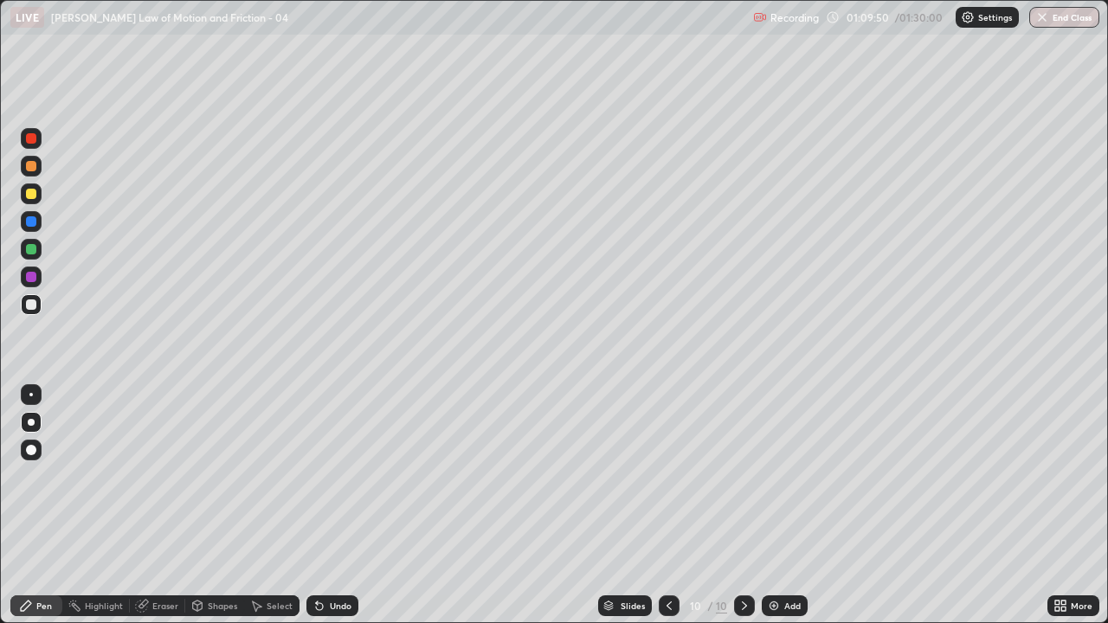
click at [158, 505] on div "Eraser" at bounding box center [165, 606] width 26 height 9
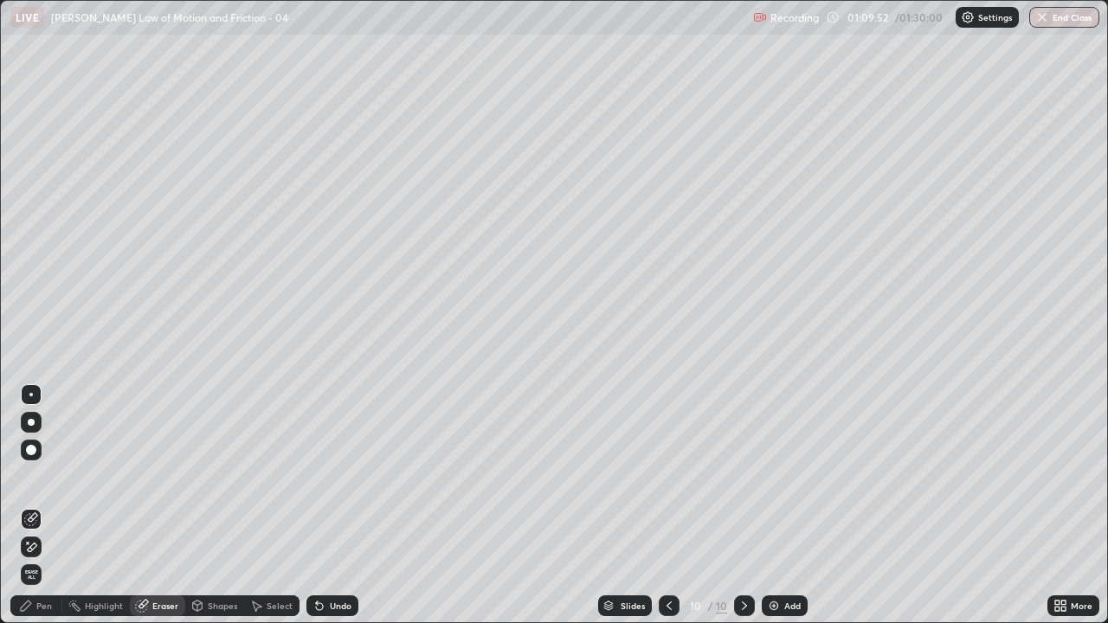
click at [47, 505] on div "Pen" at bounding box center [44, 606] width 16 height 9
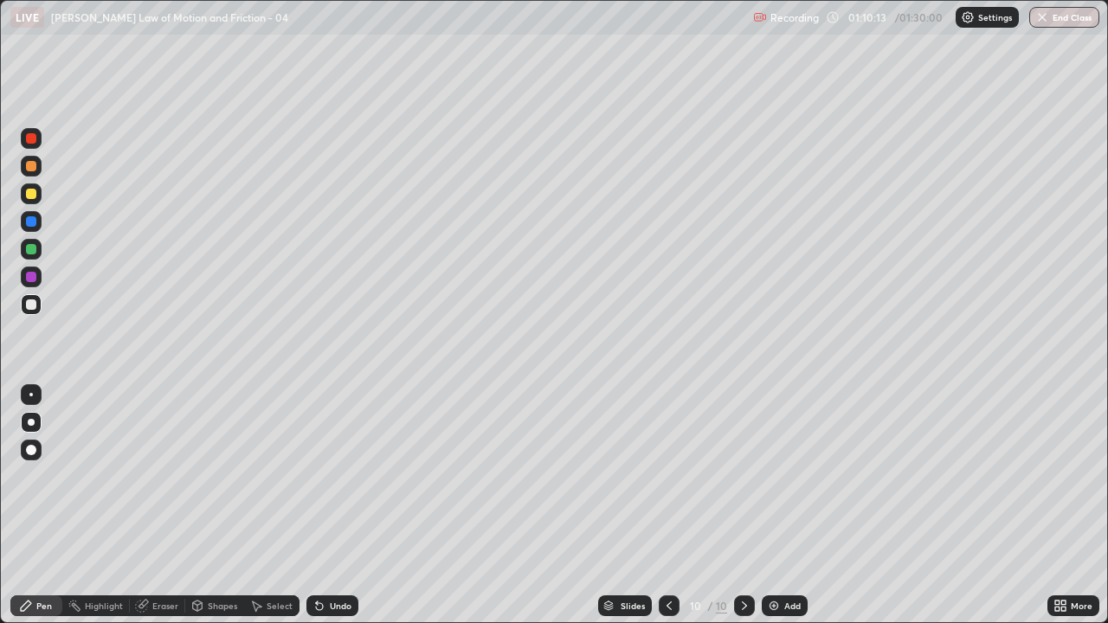
click at [156, 505] on div "Eraser" at bounding box center [165, 606] width 26 height 9
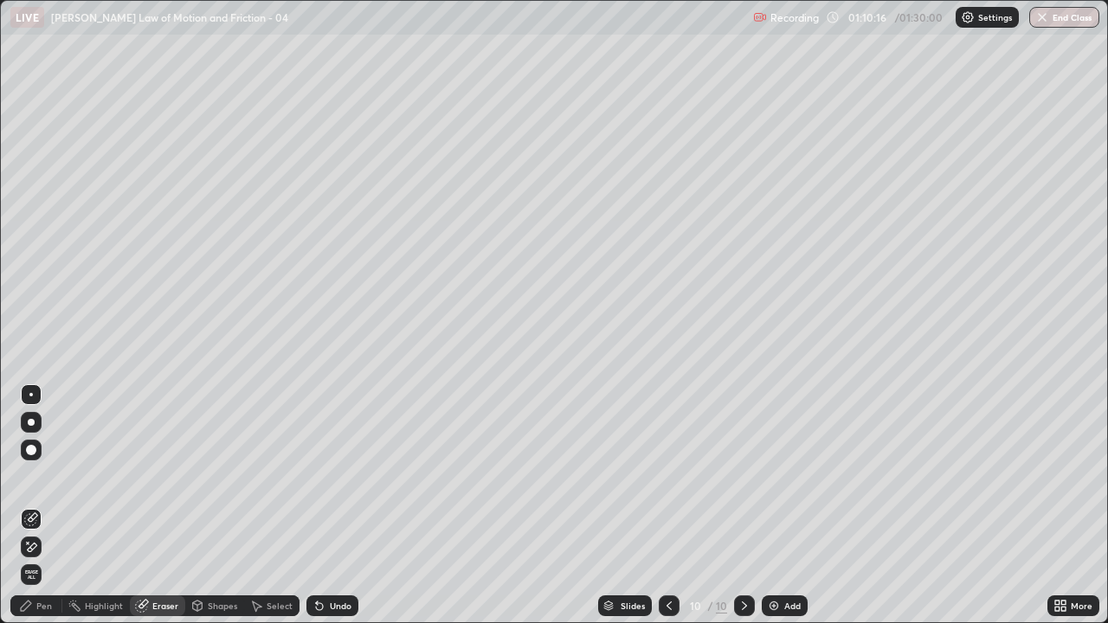
click at [47, 505] on div "Pen" at bounding box center [44, 606] width 16 height 9
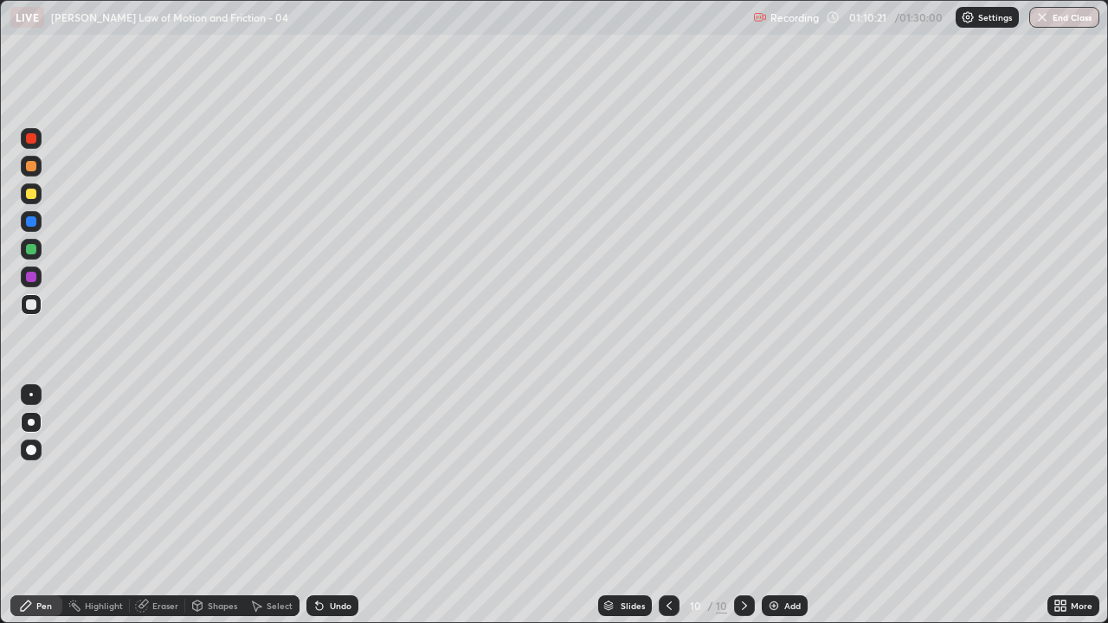
click at [44, 505] on div "Pen" at bounding box center [44, 606] width 16 height 9
click at [767, 505] on img at bounding box center [774, 606] width 14 height 14
click at [32, 198] on div at bounding box center [31, 194] width 10 height 10
click at [31, 304] on div at bounding box center [31, 304] width 10 height 10
click at [31, 196] on div at bounding box center [31, 194] width 10 height 10
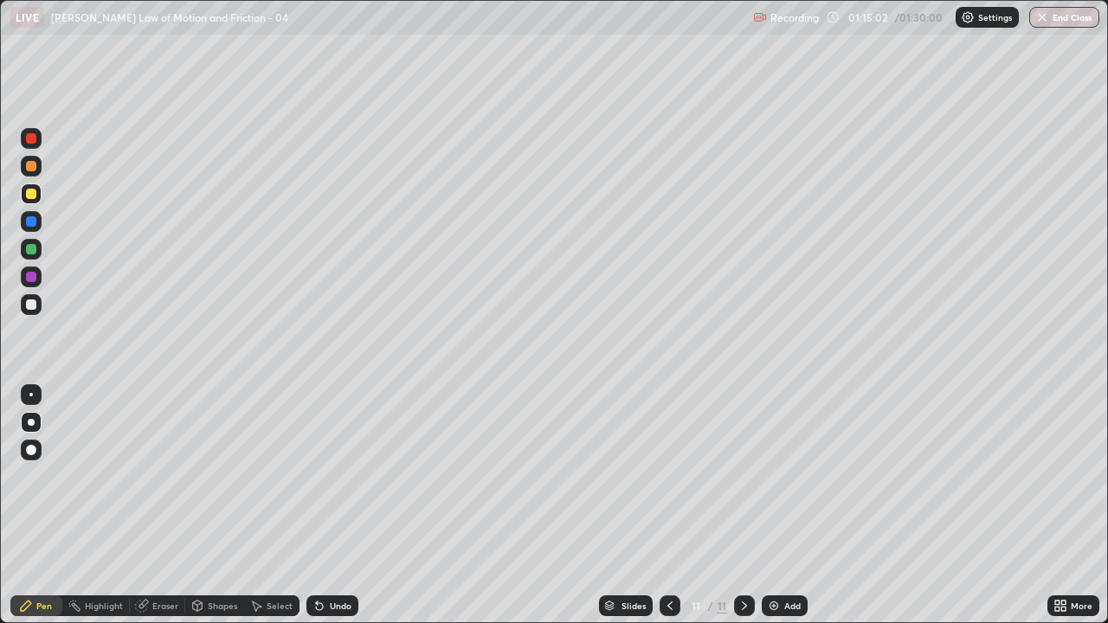
click at [33, 143] on div at bounding box center [31, 138] width 10 height 10
click at [338, 505] on div "Undo" at bounding box center [341, 606] width 22 height 9
click at [337, 505] on div "Undo" at bounding box center [332, 605] width 52 height 21
click at [30, 278] on div at bounding box center [31, 277] width 10 height 10
click at [158, 505] on div "Eraser" at bounding box center [165, 606] width 26 height 9
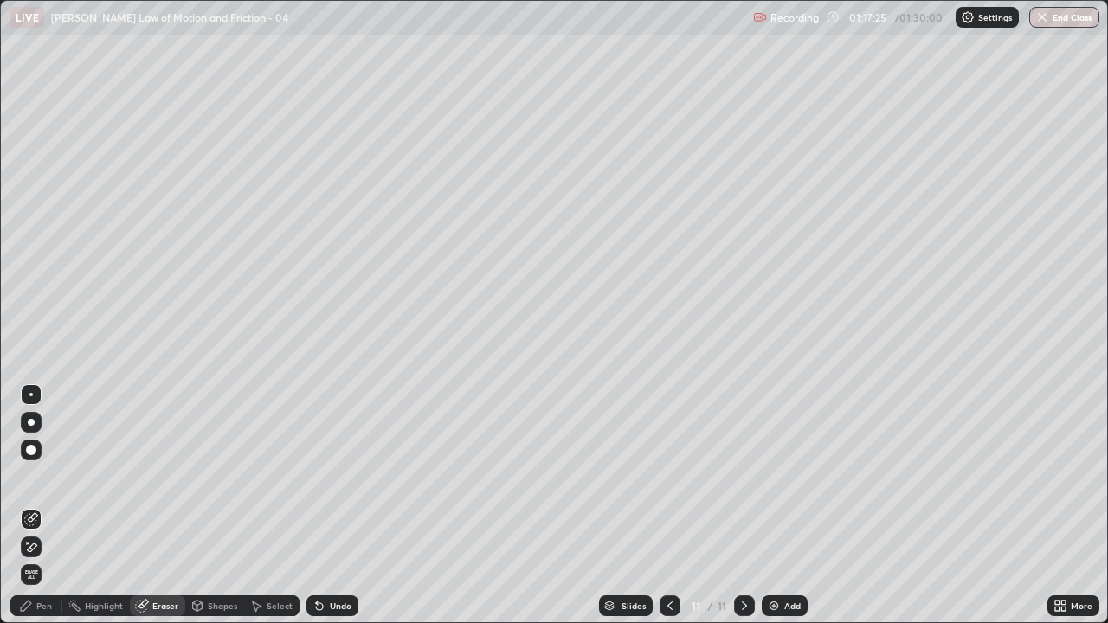
click at [29, 505] on icon at bounding box center [26, 606] width 14 height 14
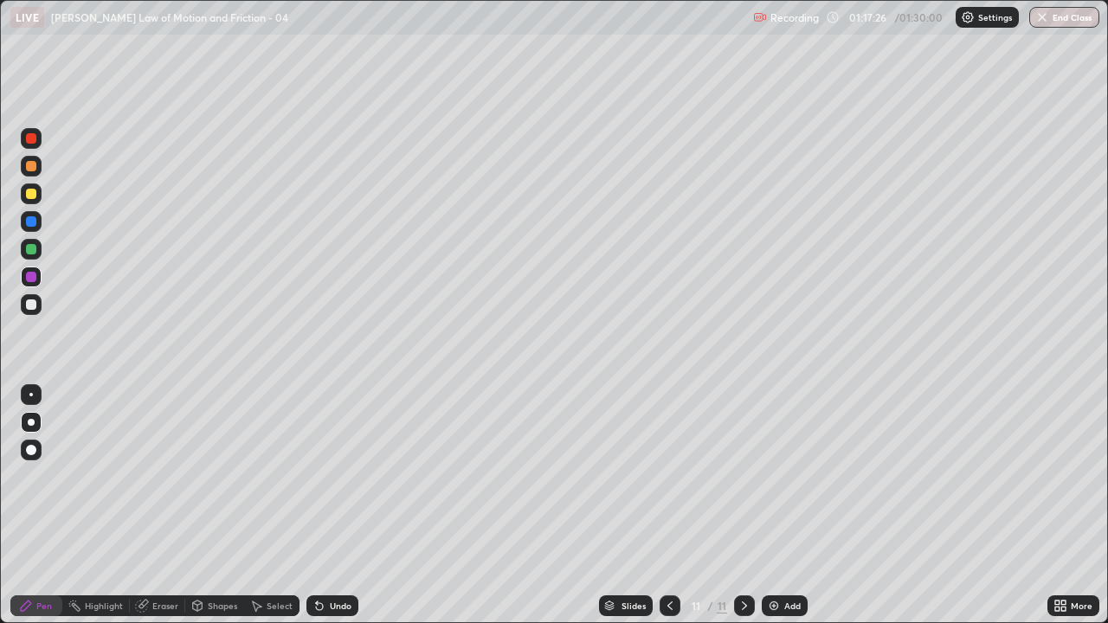
click at [29, 250] on div at bounding box center [31, 249] width 10 height 10
click at [1040, 14] on img "button" at bounding box center [1042, 17] width 14 height 14
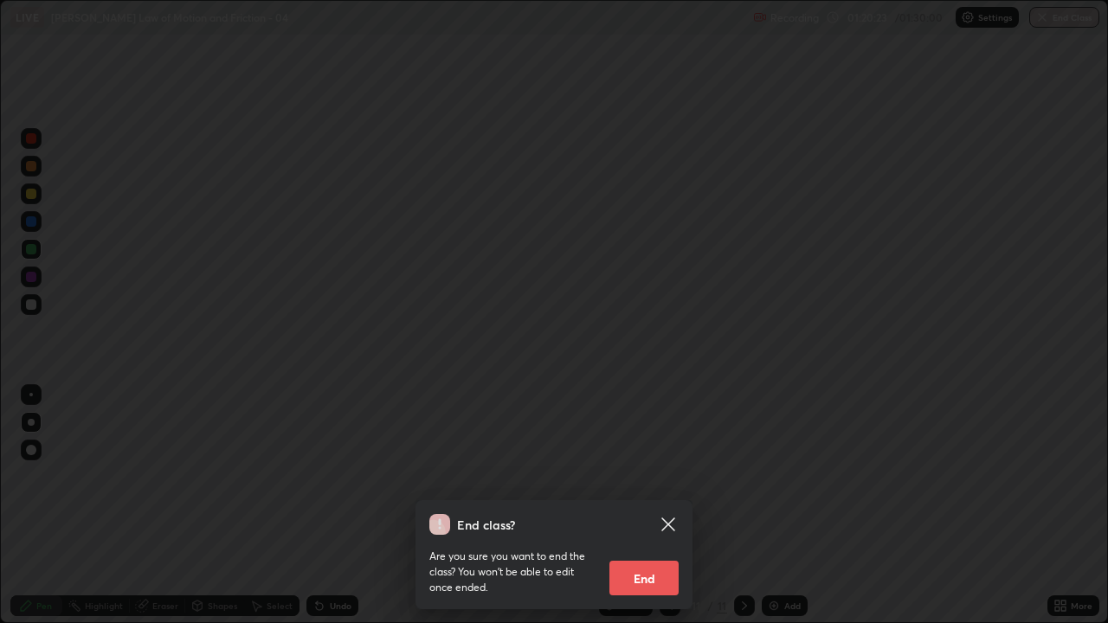
click at [699, 464] on div "End class? Are you sure you want to end the class? You won’t be able to edit on…" at bounding box center [554, 311] width 1108 height 623
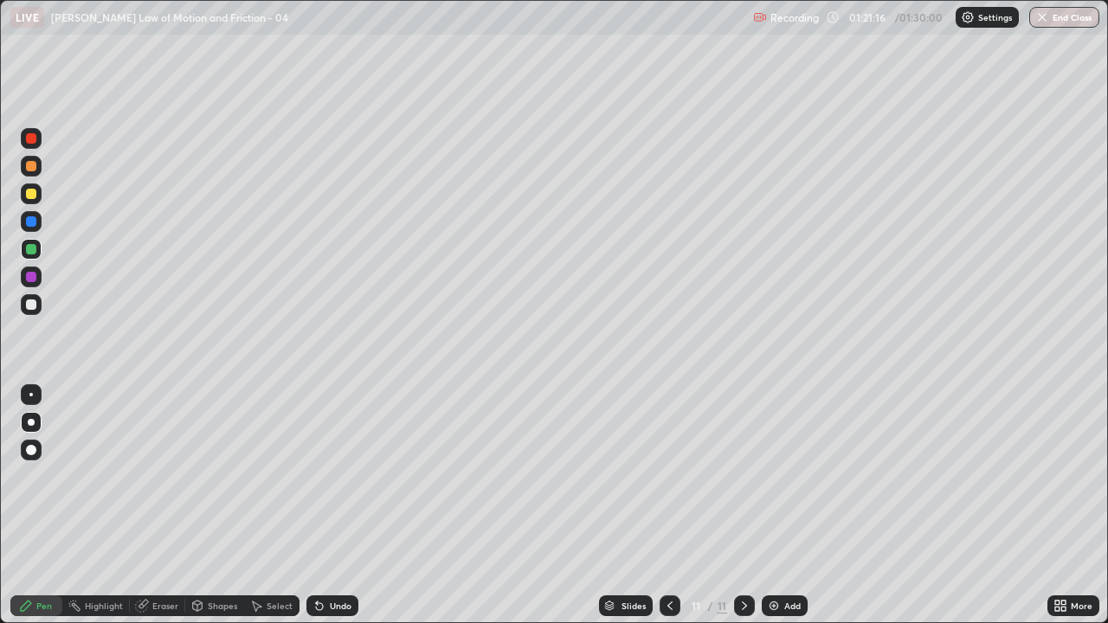
click at [1057, 19] on button "End Class" at bounding box center [1064, 17] width 70 height 21
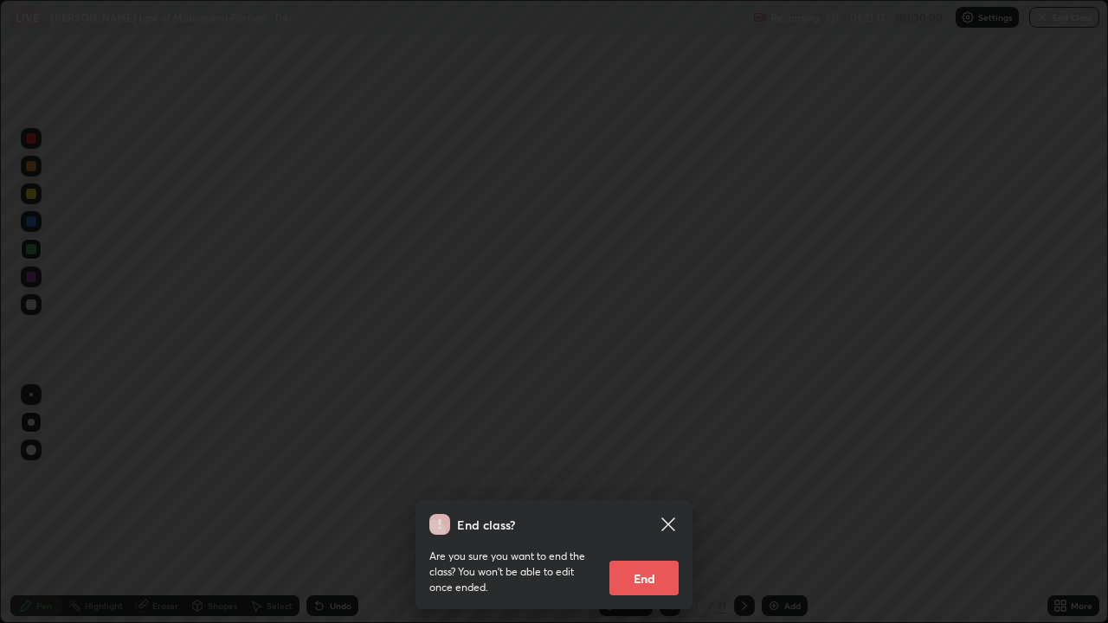
click at [653, 505] on button "End" at bounding box center [643, 578] width 69 height 35
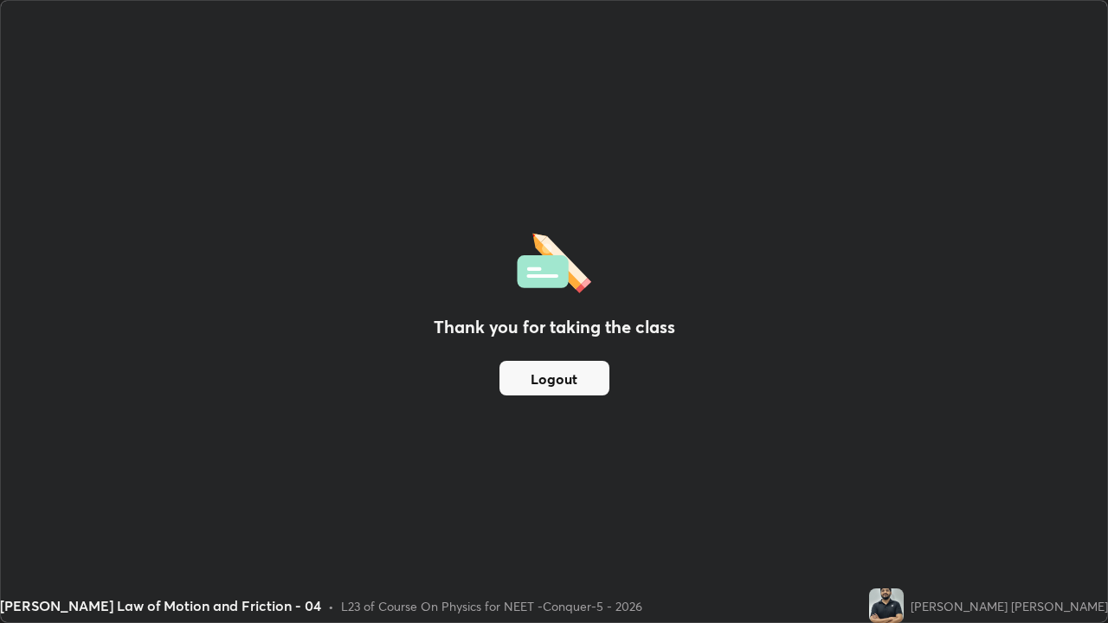
click at [540, 392] on button "Logout" at bounding box center [554, 378] width 110 height 35
